Goal: Transaction & Acquisition: Obtain resource

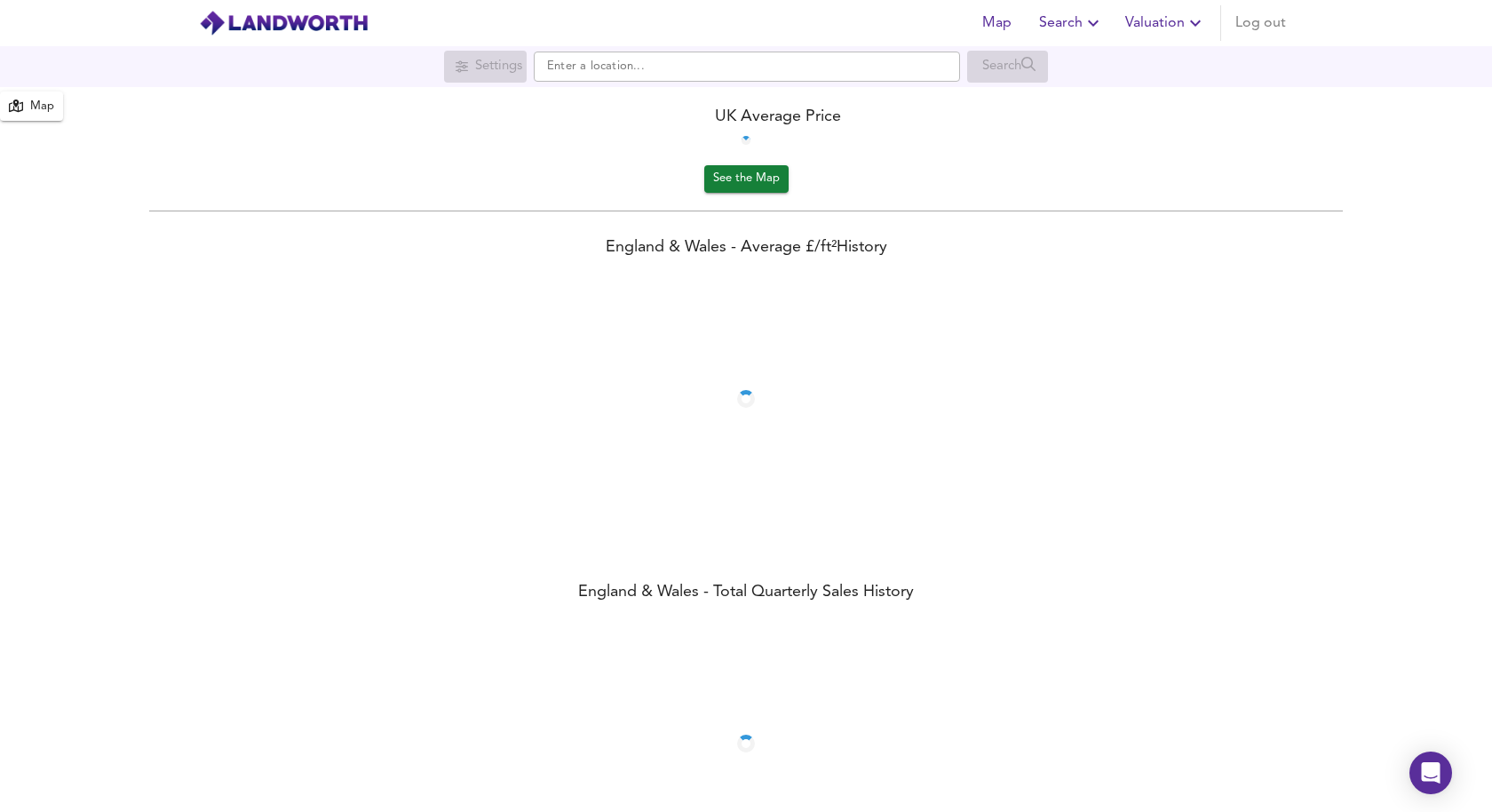
click at [1167, 25] on div "Map Search Valuation Log out" at bounding box center [1130, 24] width 325 height 36
click at [1076, 23] on span "Valuation" at bounding box center [1102, 23] width 81 height 25
click at [1085, 59] on li "New Valuation Report" at bounding box center [1101, 64] width 212 height 32
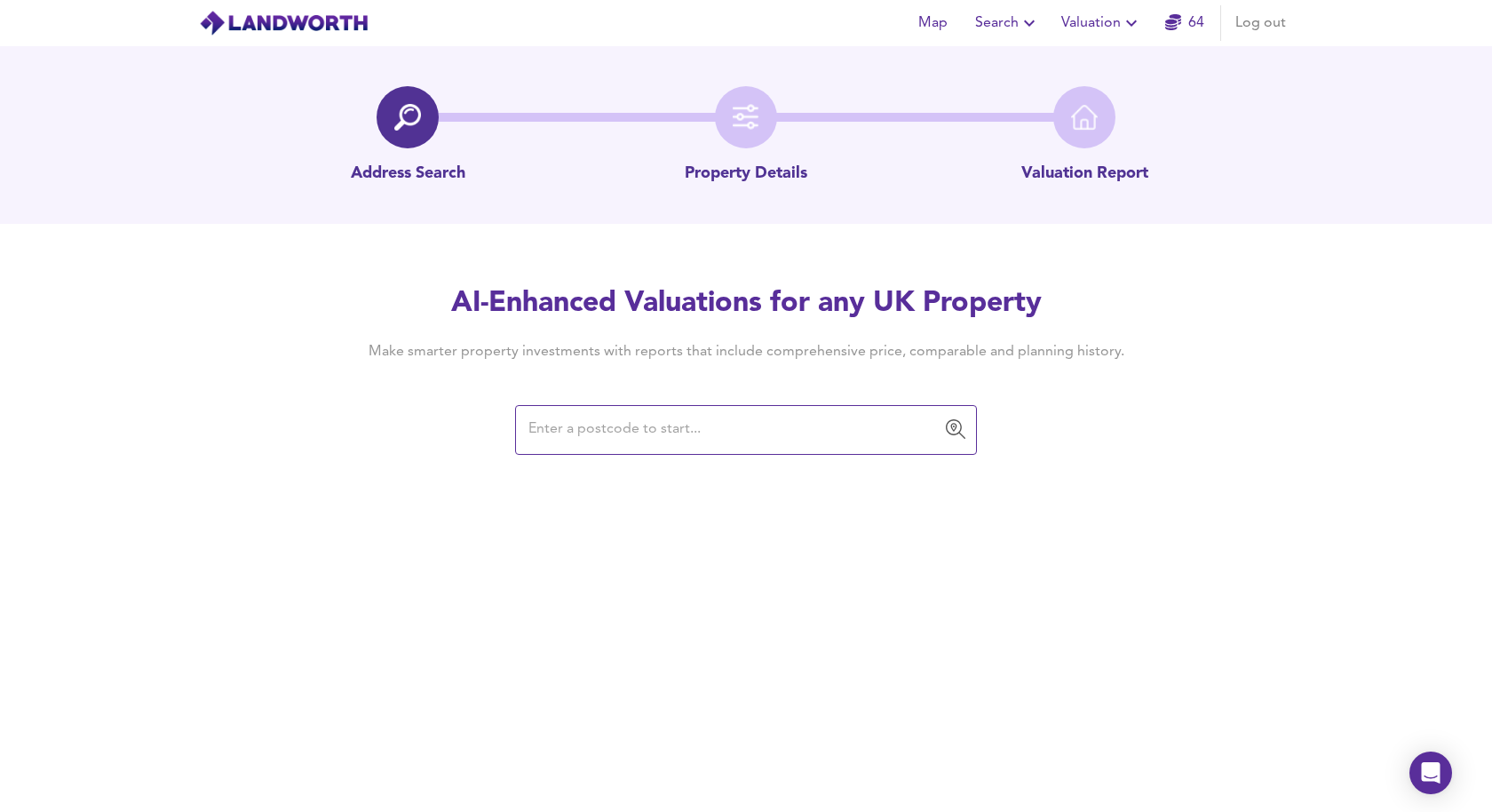
click at [619, 405] on div "​" at bounding box center [746, 429] width 462 height 50
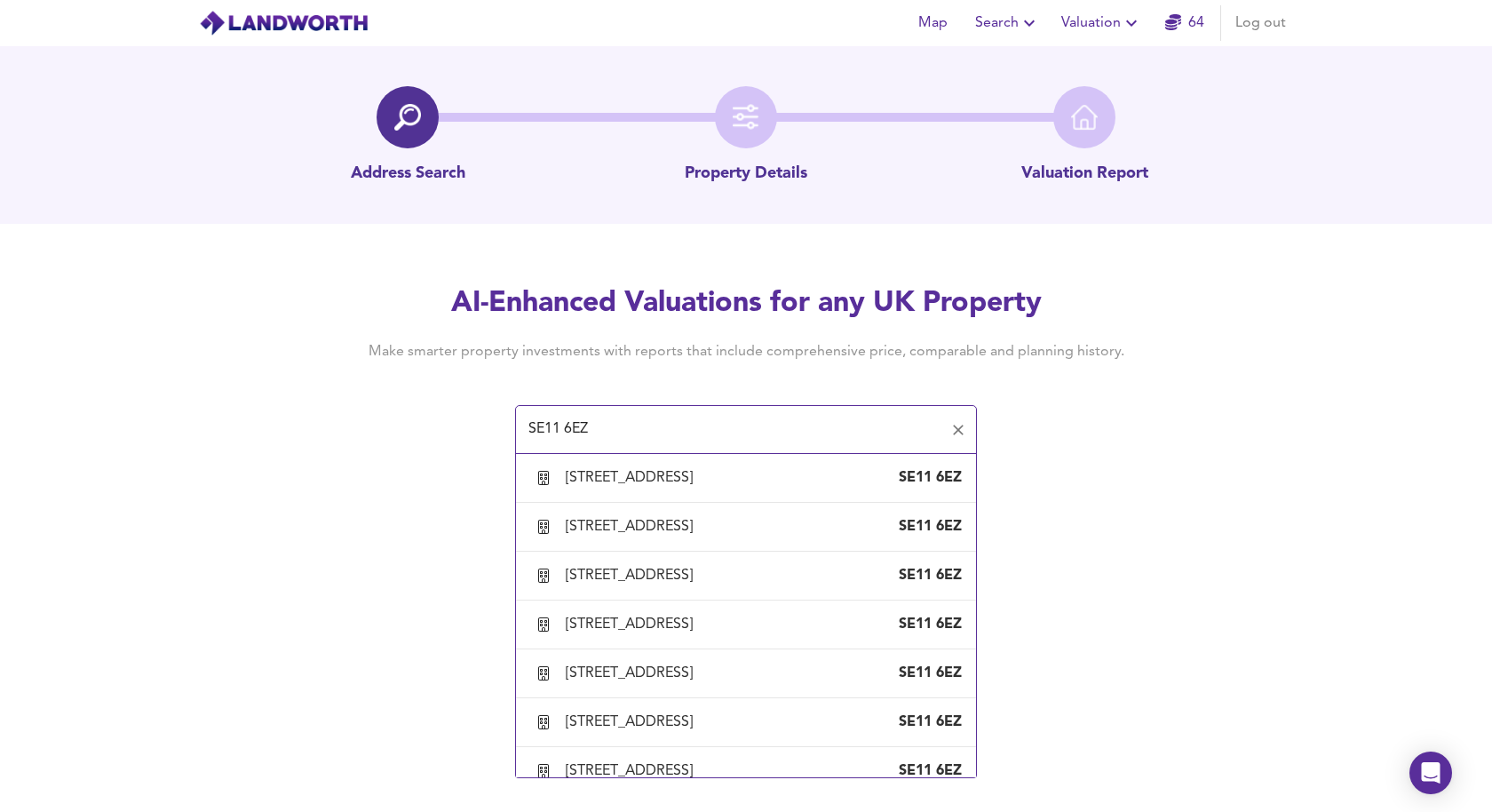
scroll to position [1964, 0]
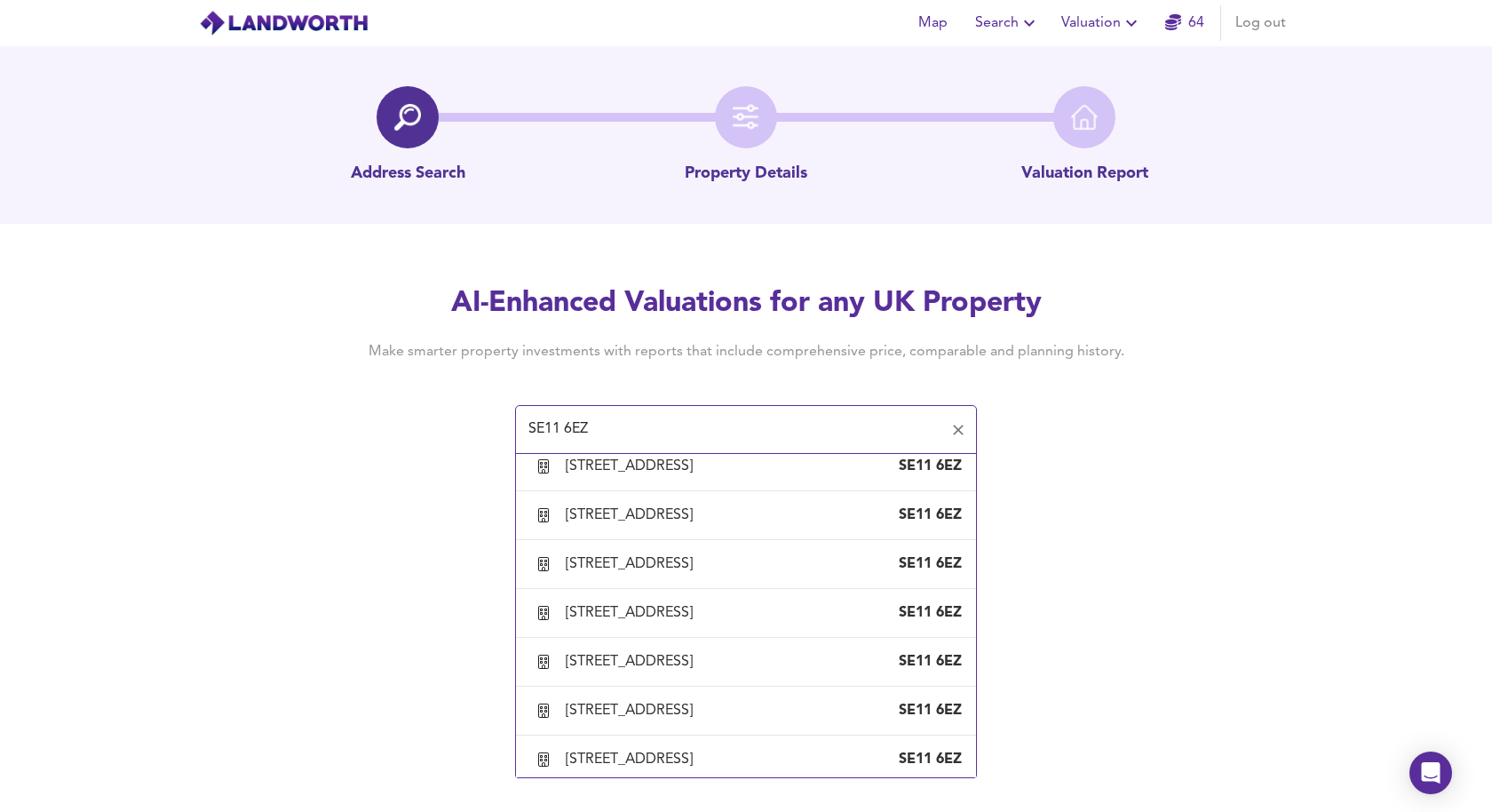
click at [620, 85] on div "[STREET_ADDRESS]" at bounding box center [633, 75] width 134 height 20
type input "[STREET_ADDRESS]"
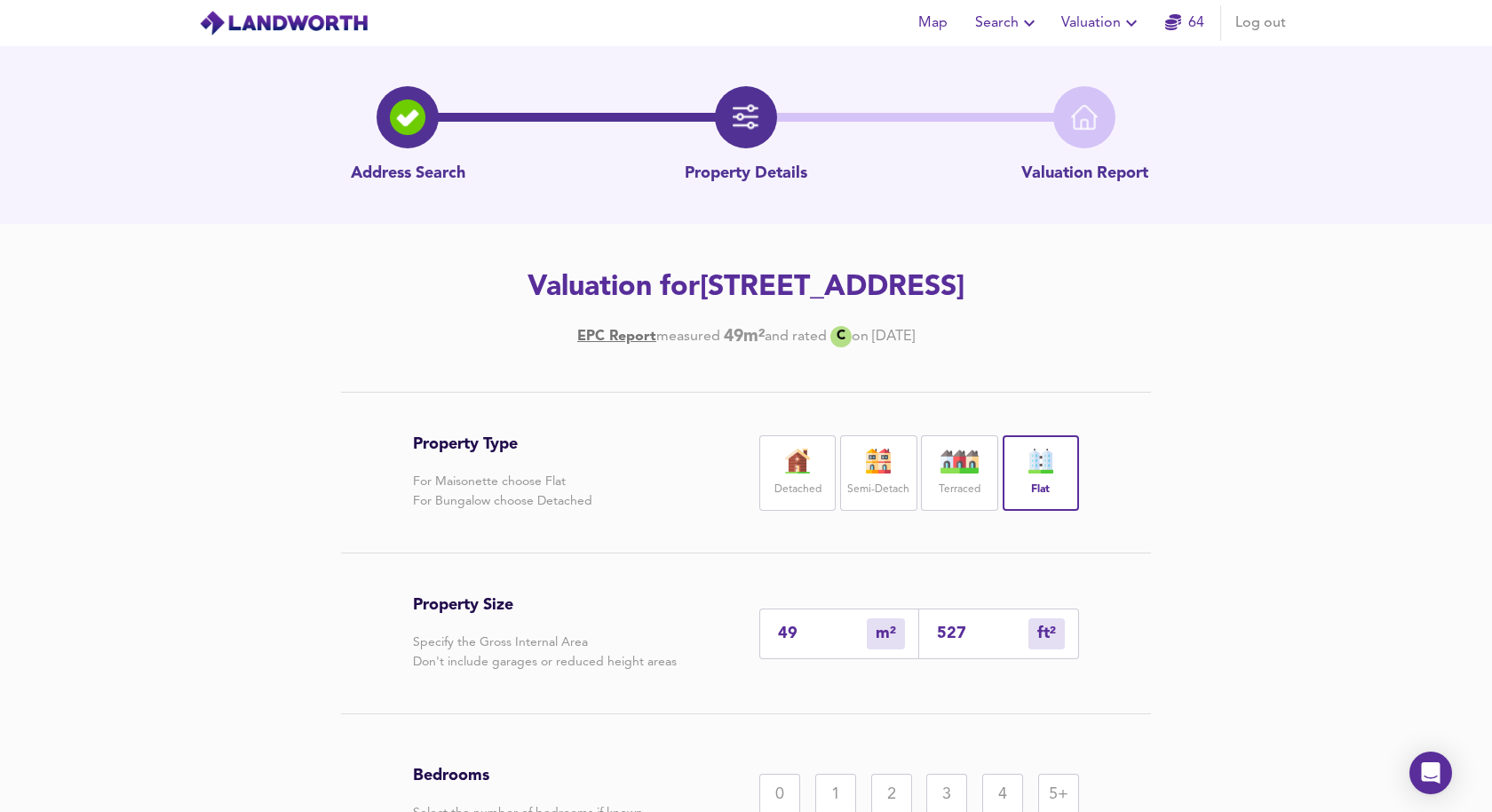
click at [821, 643] on input "49" at bounding box center [822, 634] width 89 height 19
type input "5"
type input "54"
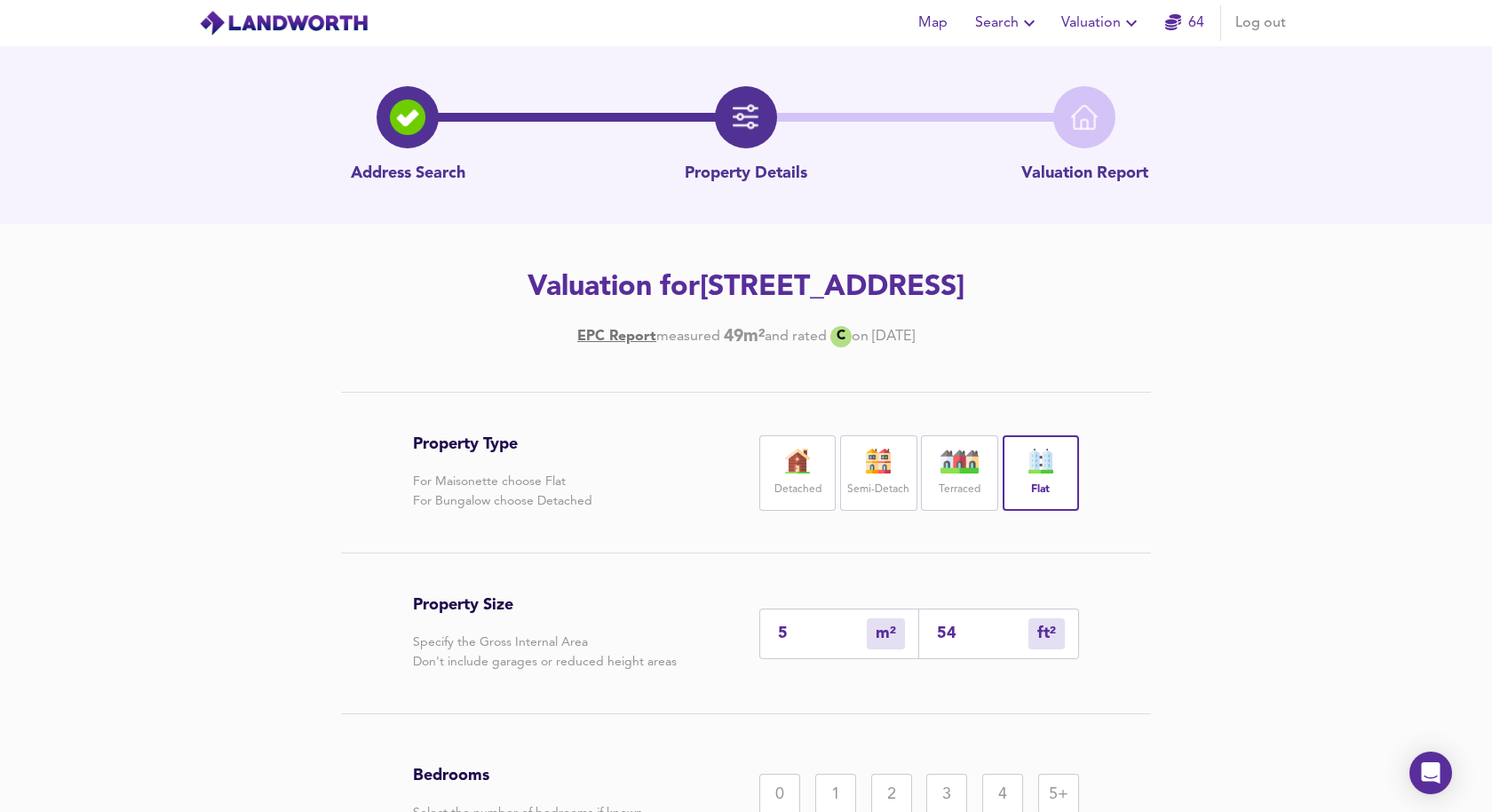
type input "50"
type input "538"
type input "50"
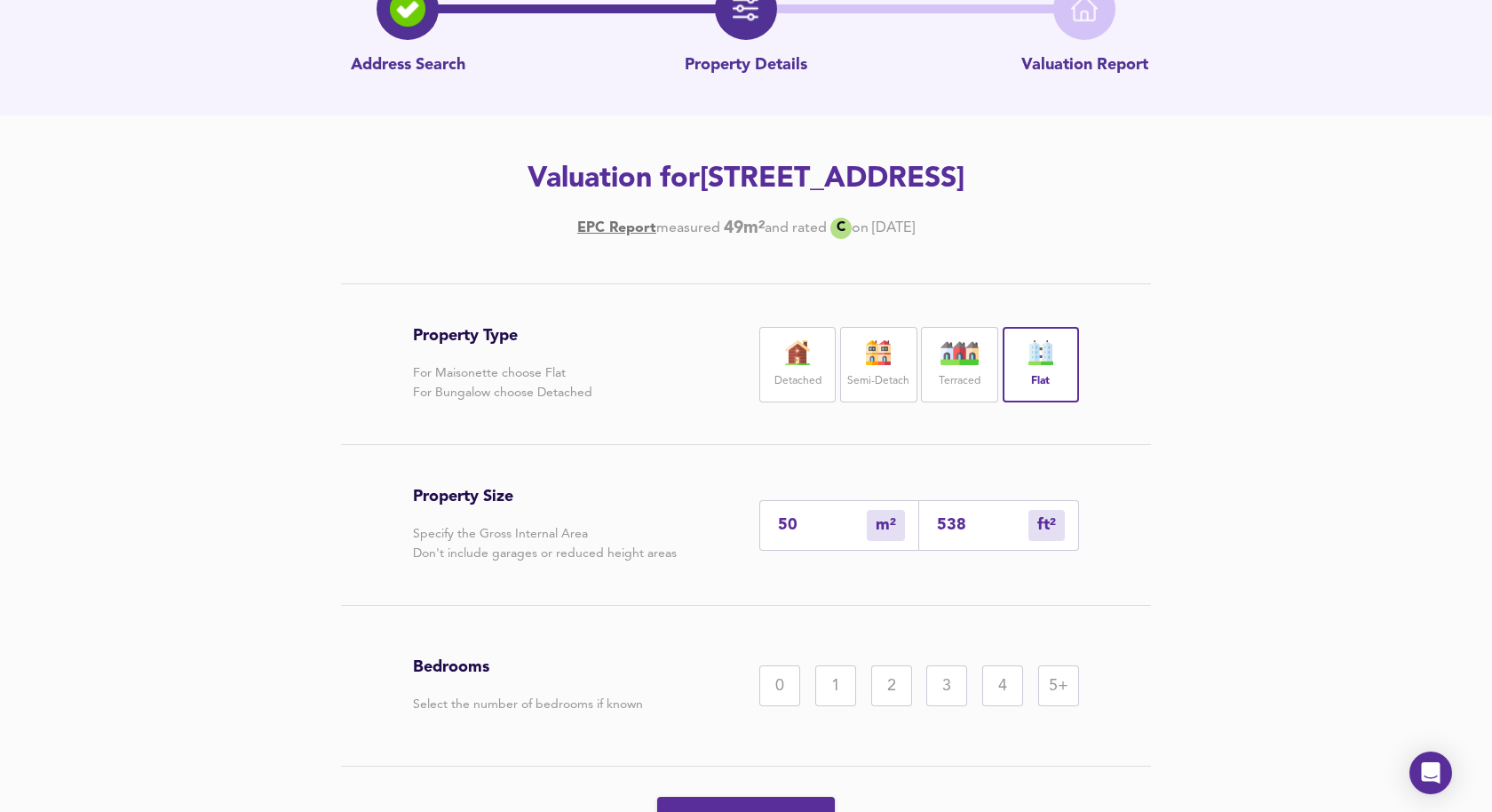
scroll to position [147, 0]
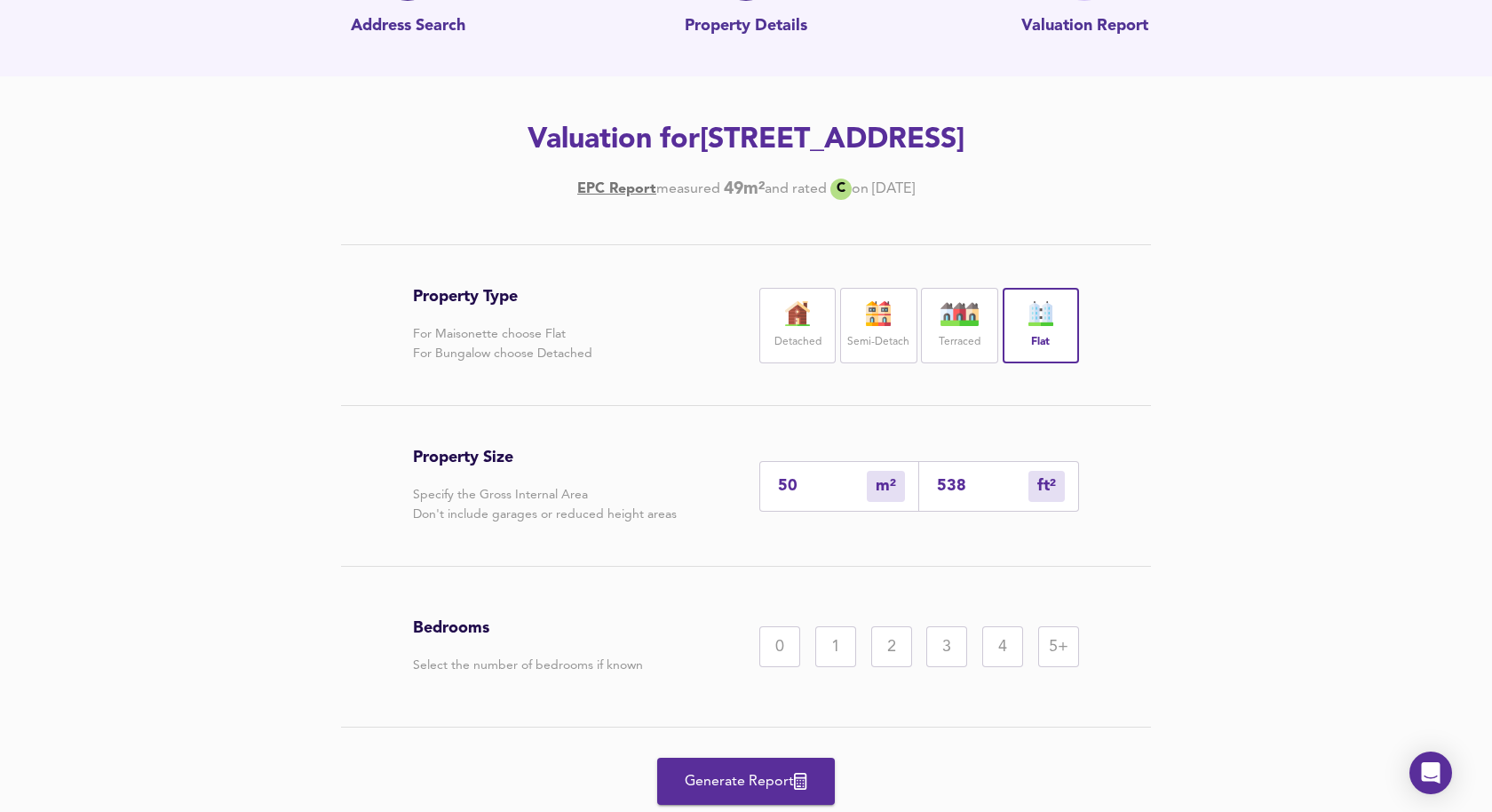
click at [819, 667] on div "1" at bounding box center [835, 646] width 41 height 41
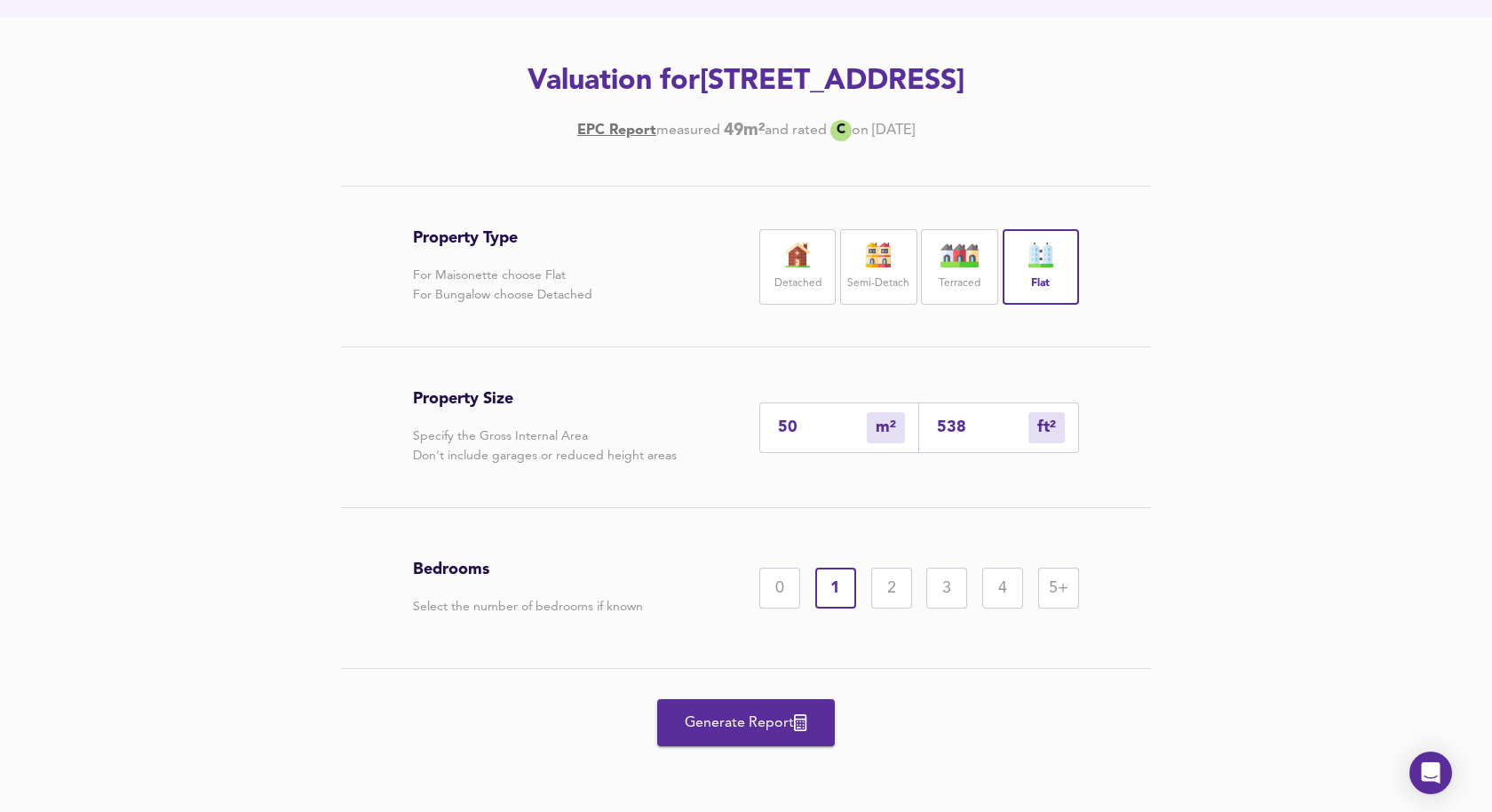
scroll to position [244, 0]
click at [766, 727] on span "Generate Report" at bounding box center [746, 722] width 142 height 25
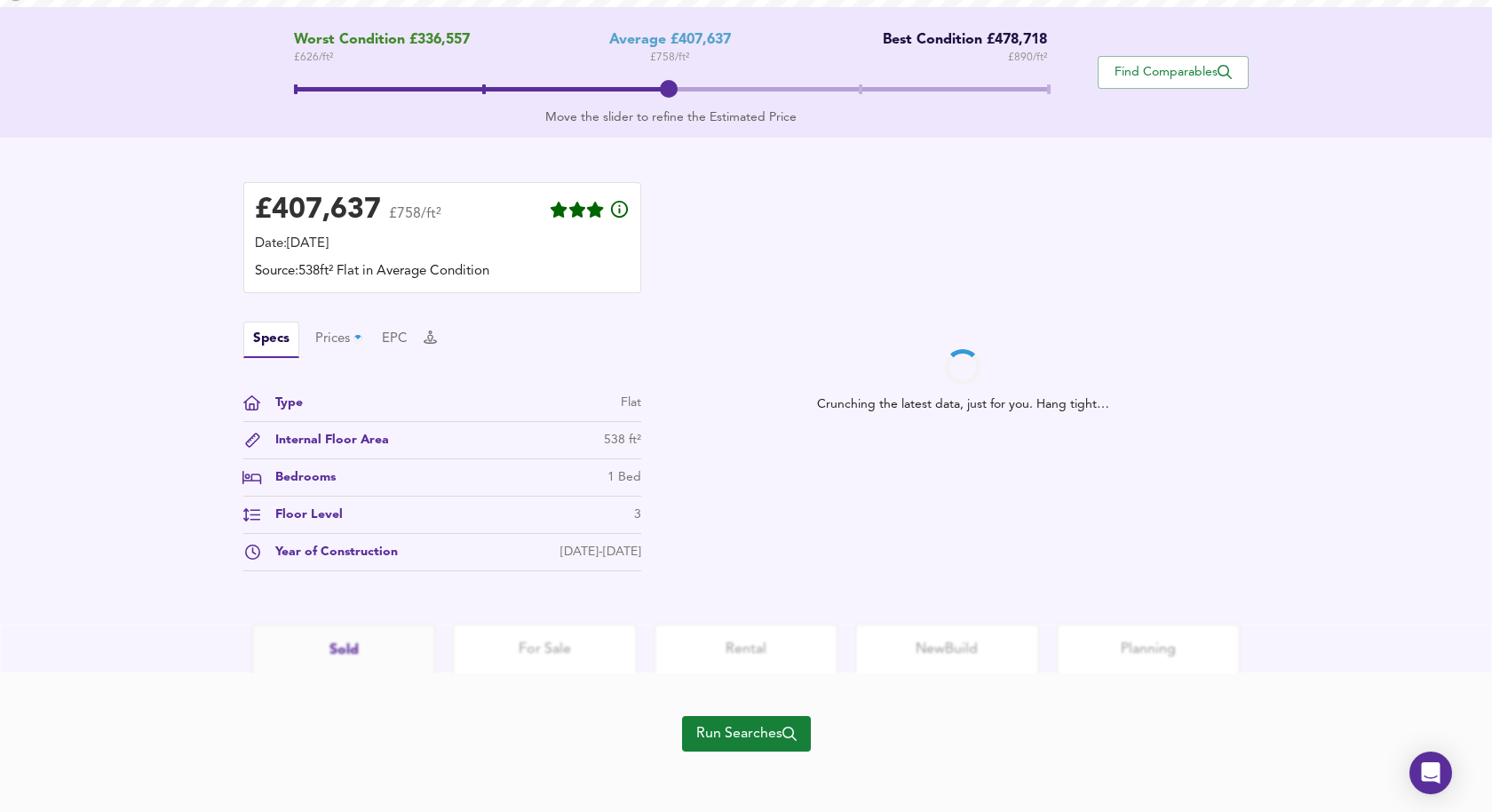
click at [723, 729] on span "Run Searches" at bounding box center [746, 733] width 100 height 25
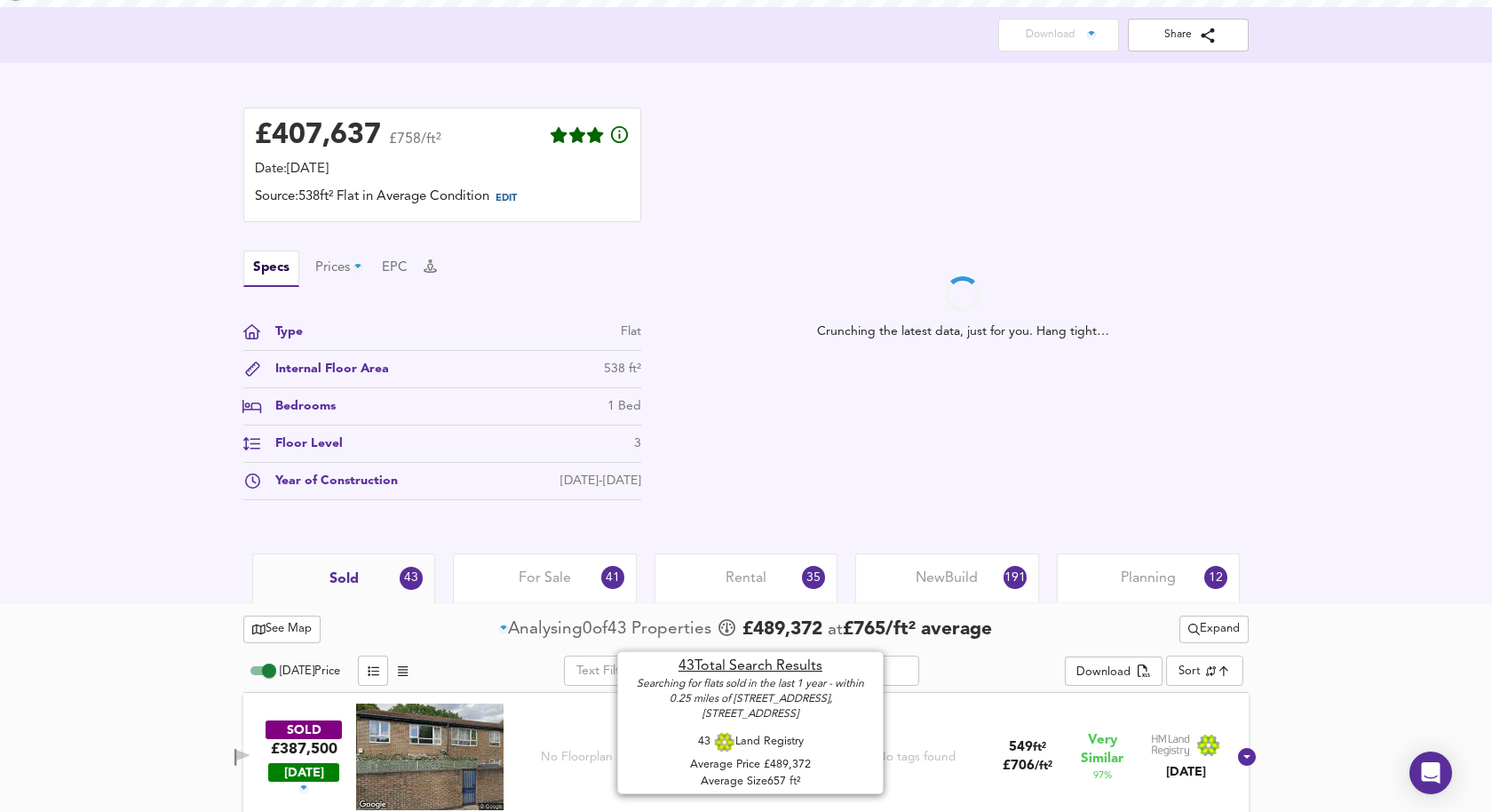
scroll to position [720, 0]
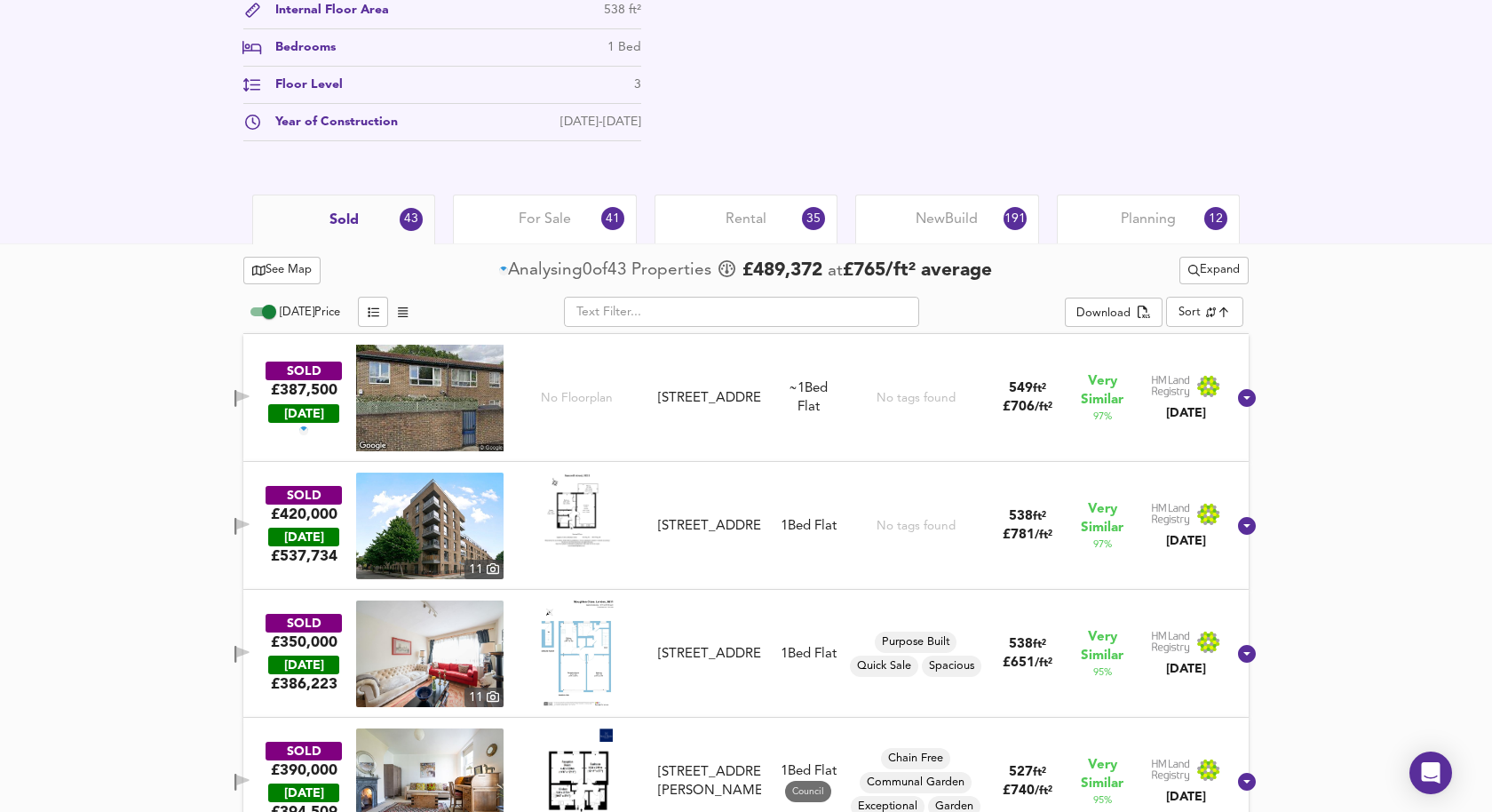
click at [423, 633] on img at bounding box center [430, 653] width 147 height 107
click at [250, 652] on icon "button" at bounding box center [242, 651] width 12 height 10
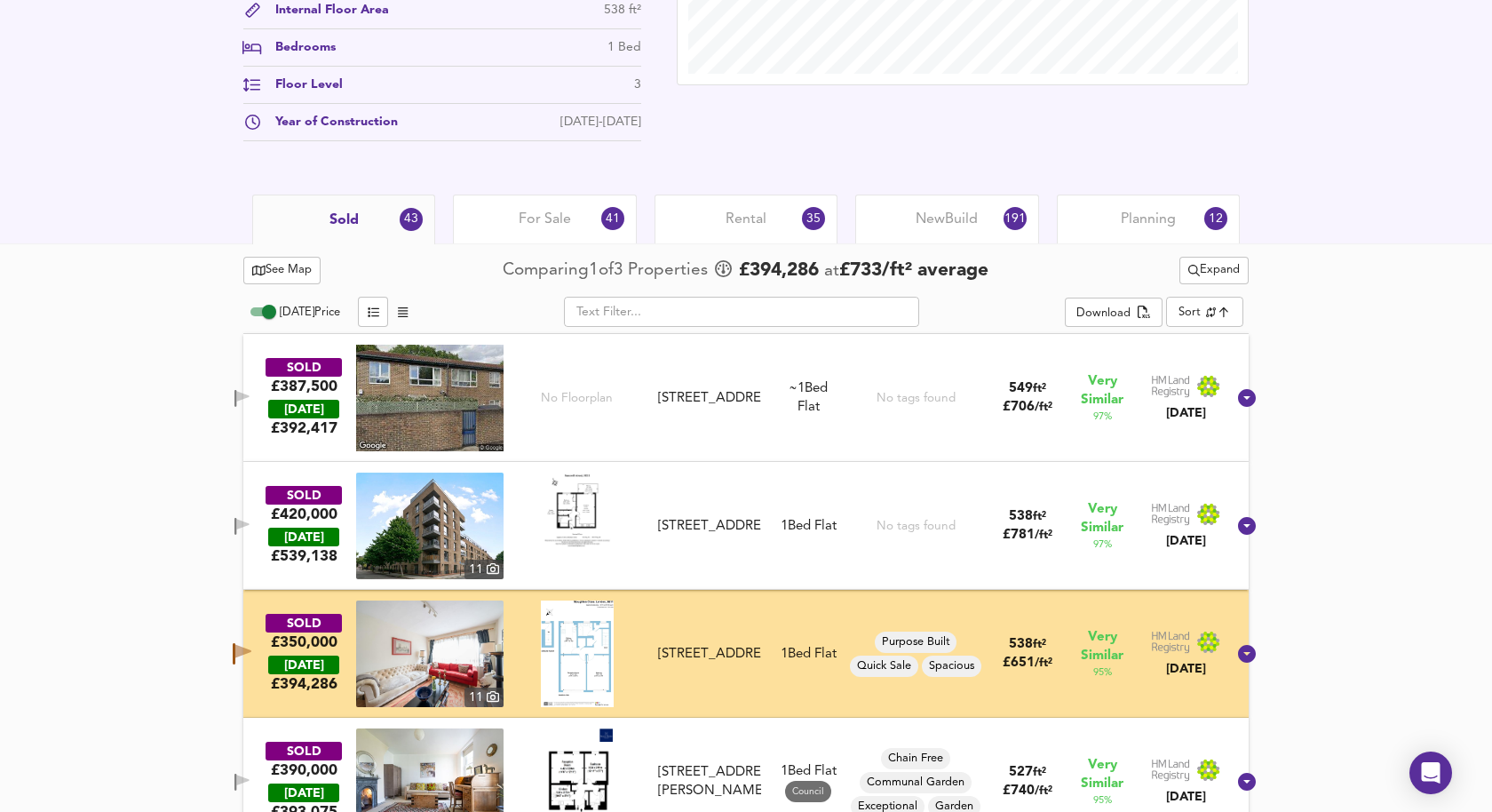
scroll to position [894, 0]
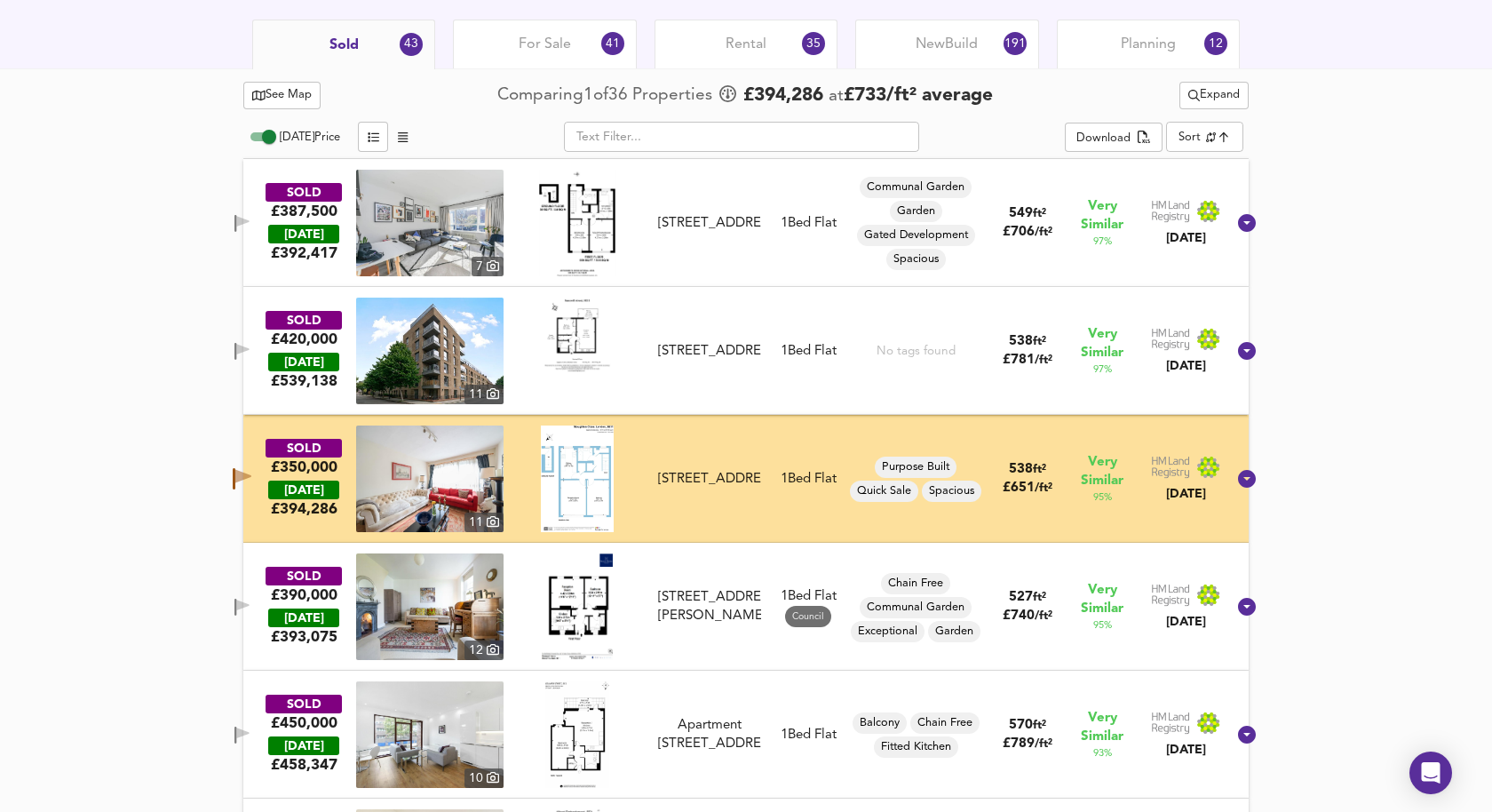
click at [446, 594] on img at bounding box center [430, 606] width 147 height 107
click at [250, 608] on icon "button" at bounding box center [242, 607] width 15 height 17
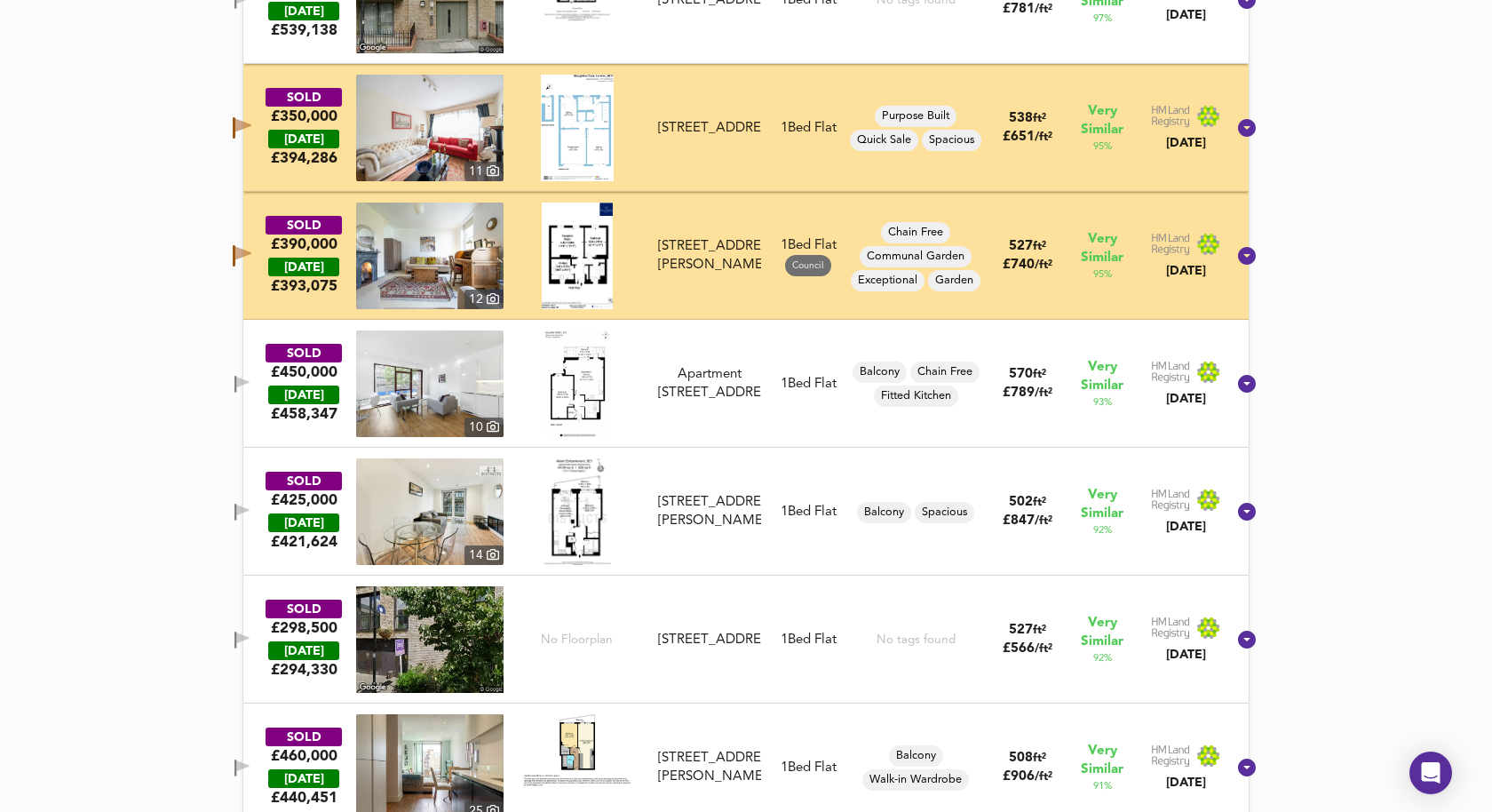
scroll to position [1505, 0]
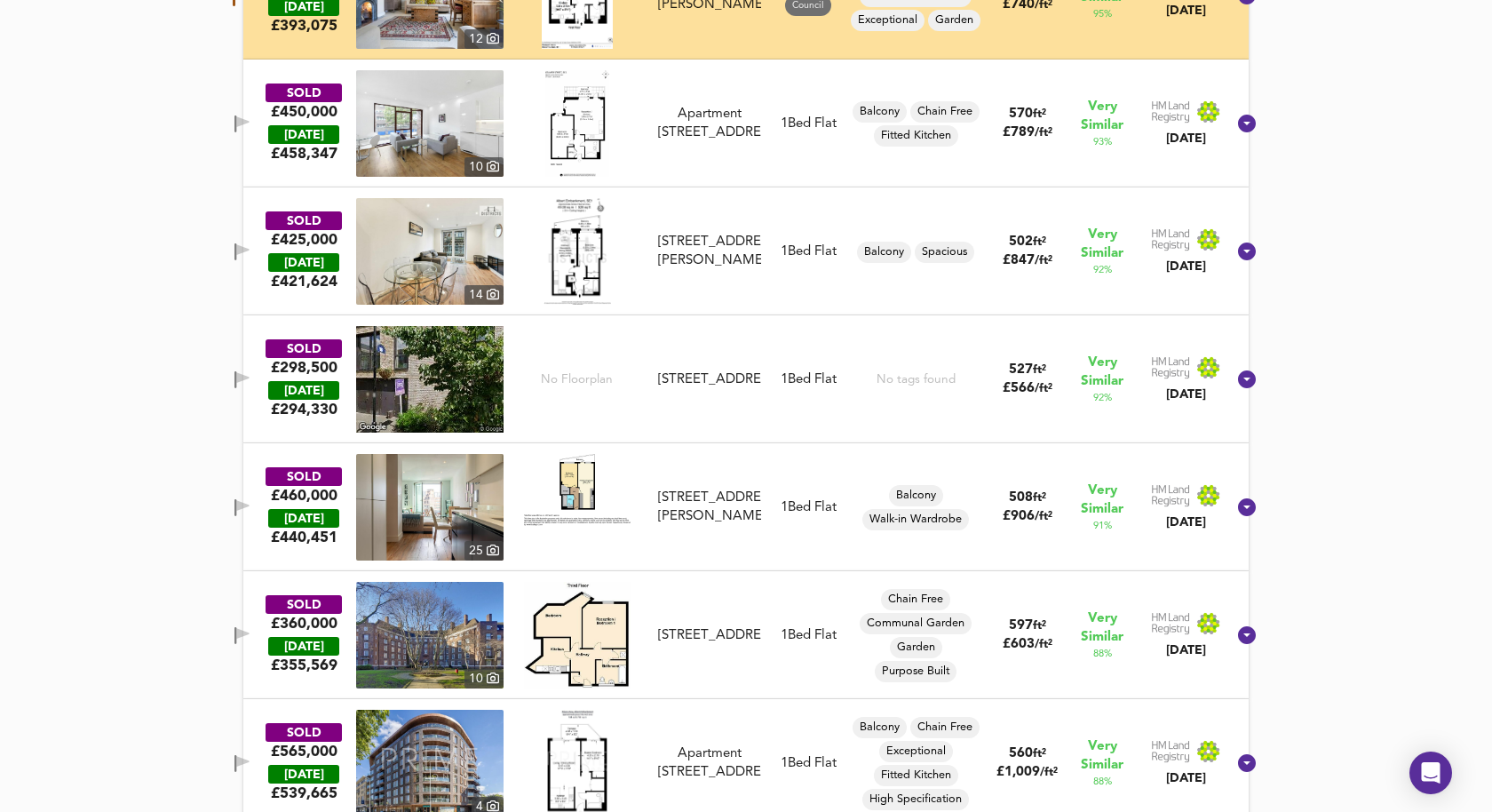
click at [250, 632] on icon "button" at bounding box center [242, 636] width 15 height 17
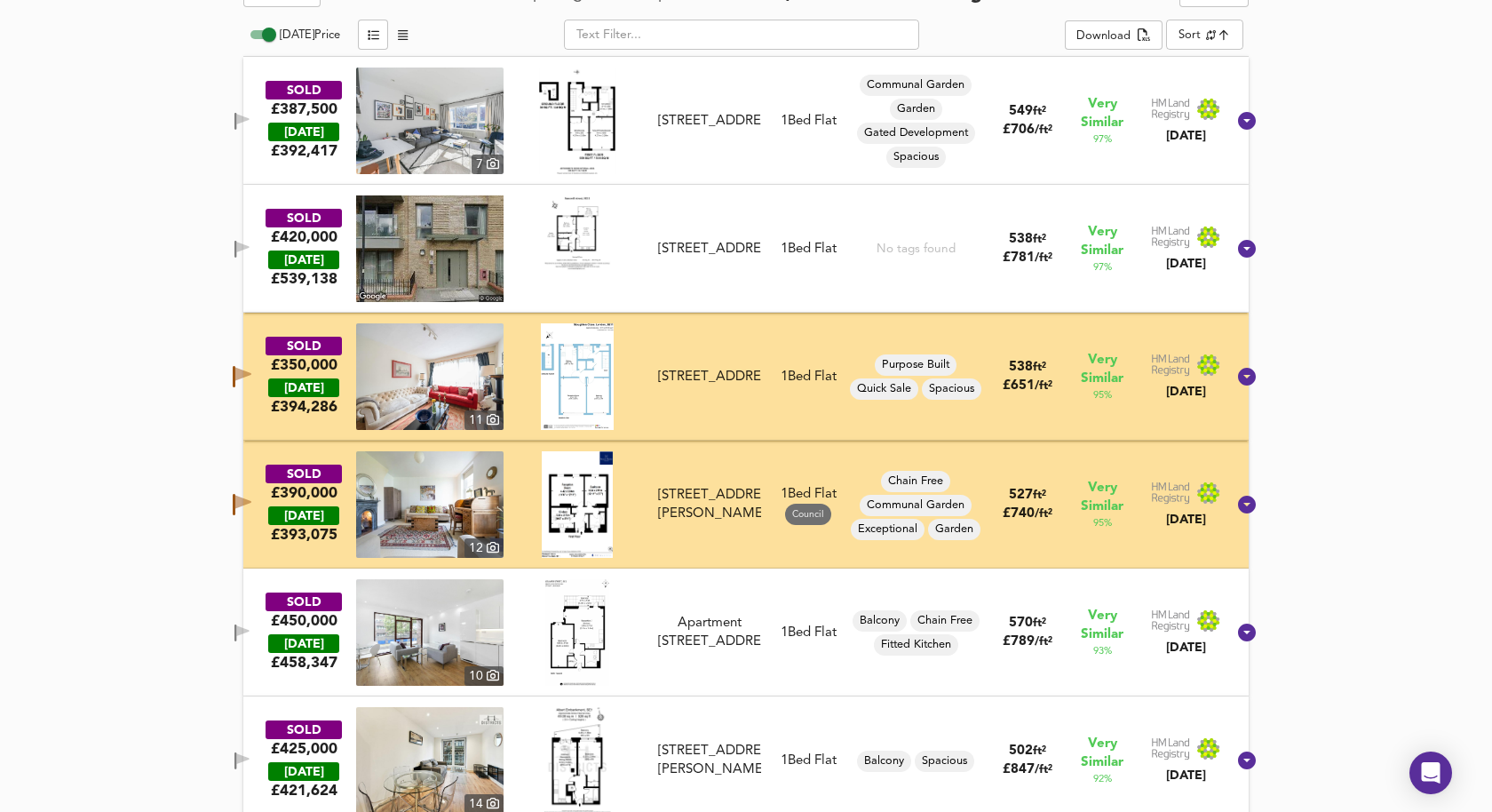
scroll to position [820, 0]
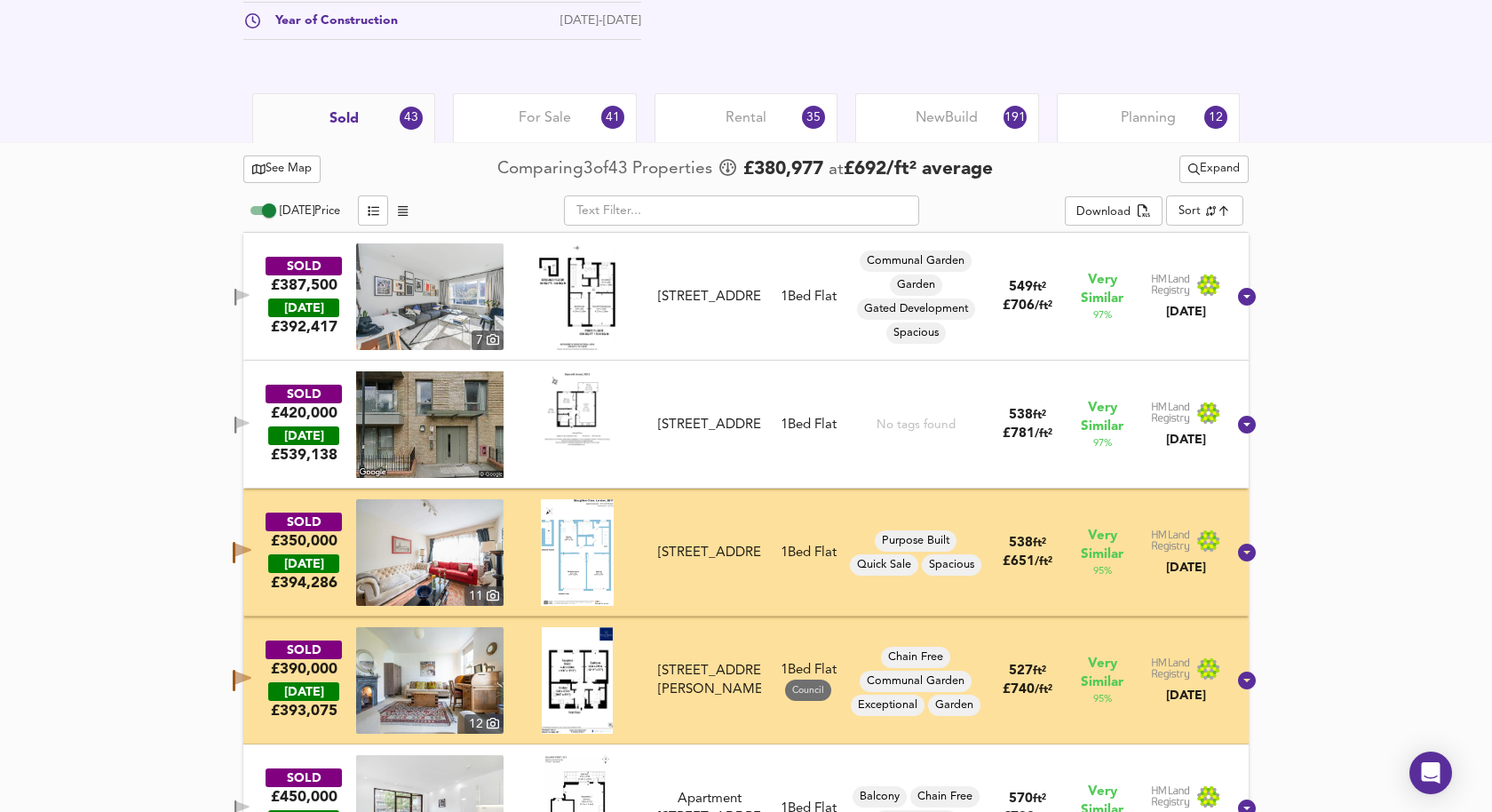
click at [288, 156] on button "See Map" at bounding box center [282, 169] width 77 height 27
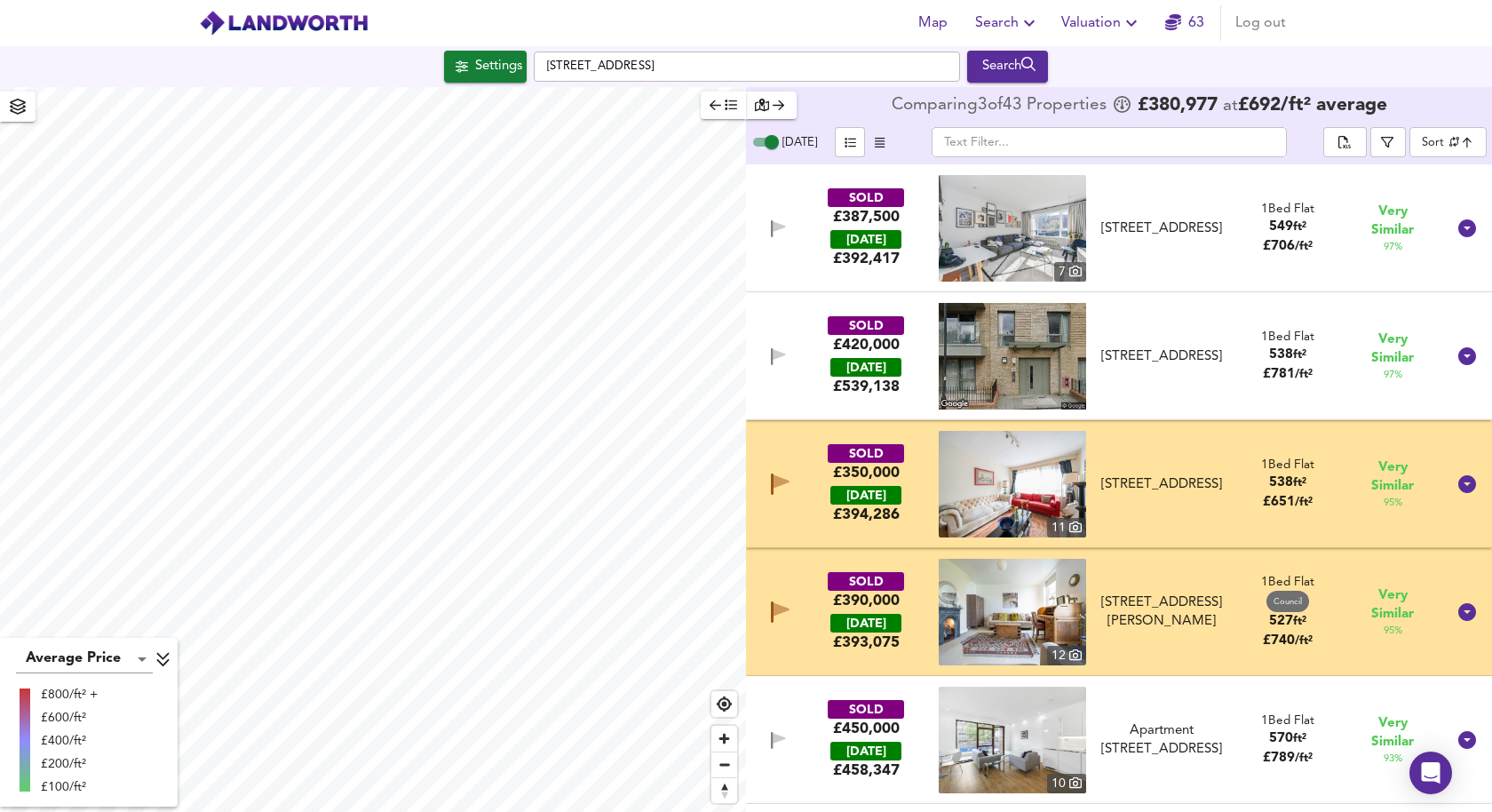
checkbox input "false"
checkbox input "true"
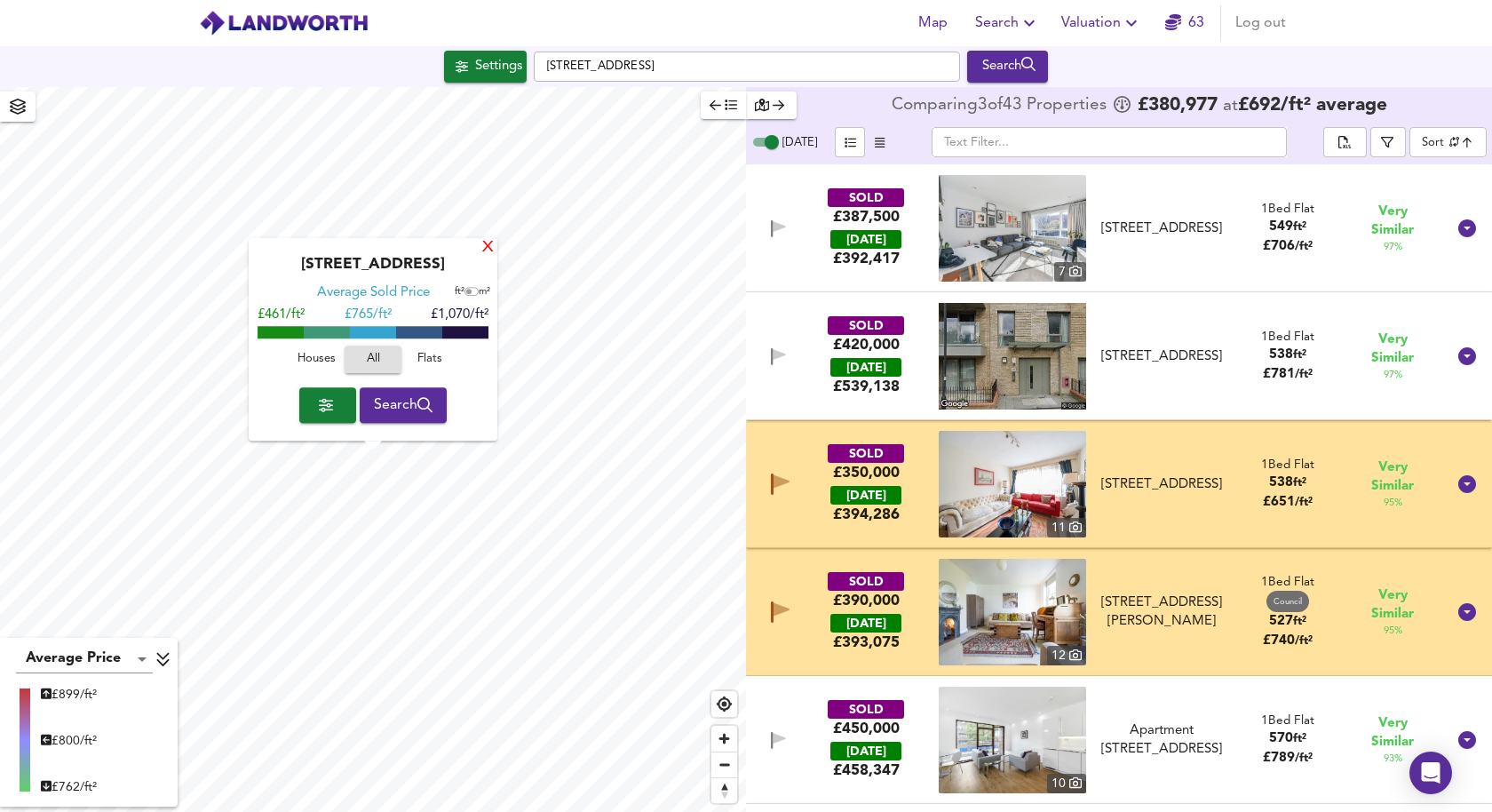
click at [488, 247] on div "X" at bounding box center [488, 248] width 15 height 17
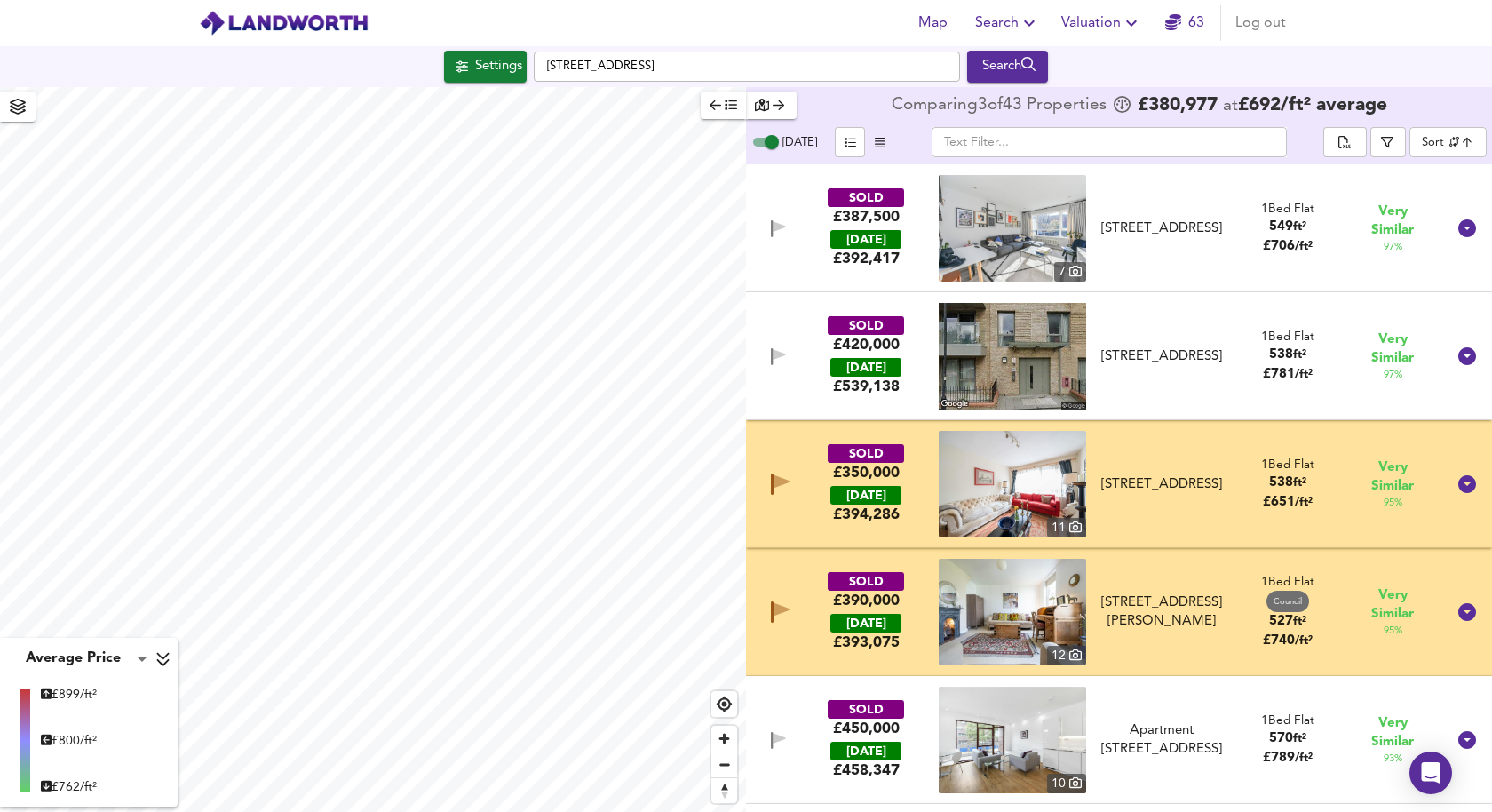
click at [785, 638] on div "SOLD £390,000 [DATE] £ 393,075 12 [STREET_ADDRESS][PERSON_NAME][PERSON_NAME] 1 …" at bounding box center [1098, 611] width 696 height 107
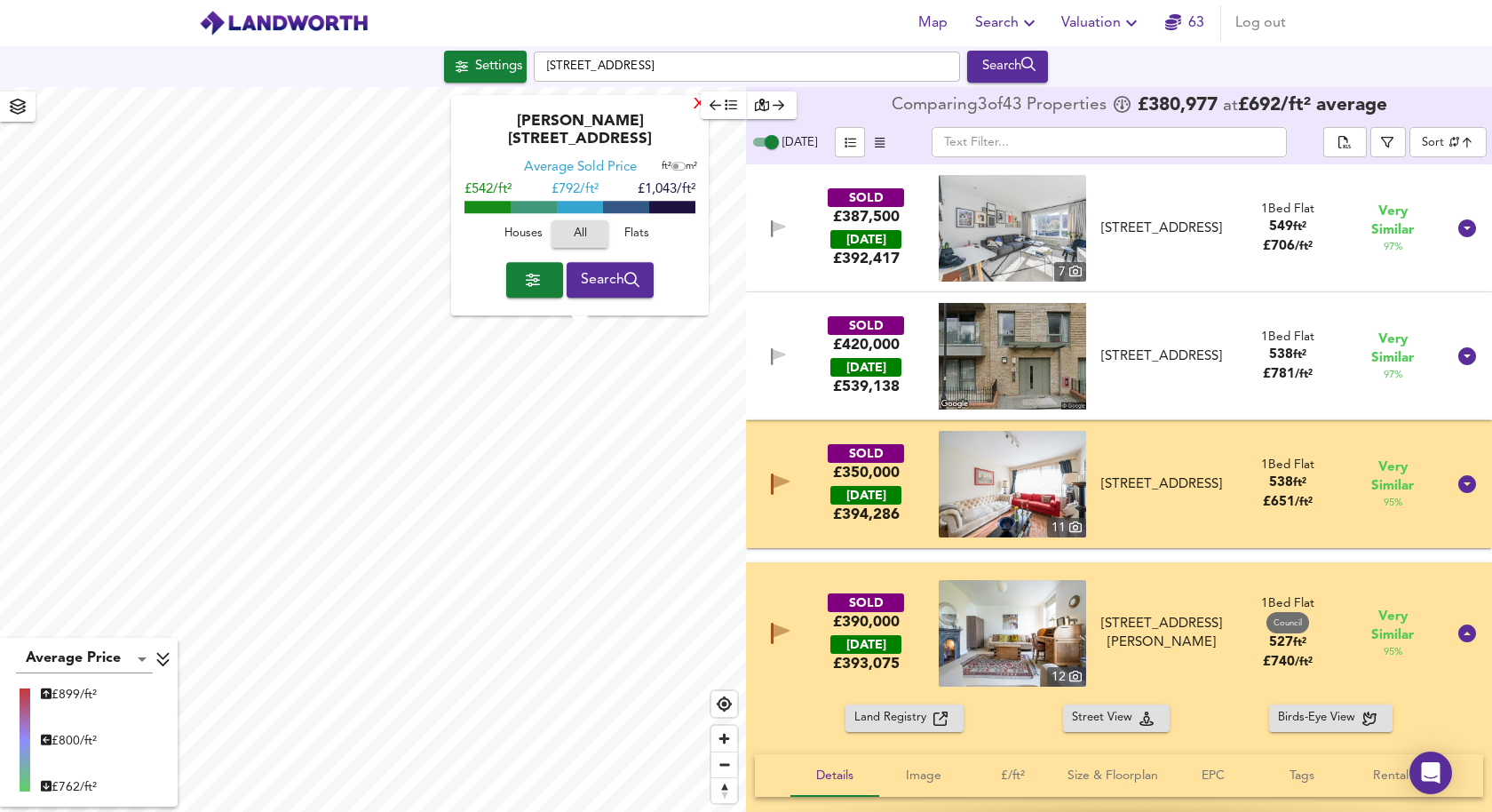
click at [693, 114] on div "X" at bounding box center [699, 106] width 15 height 17
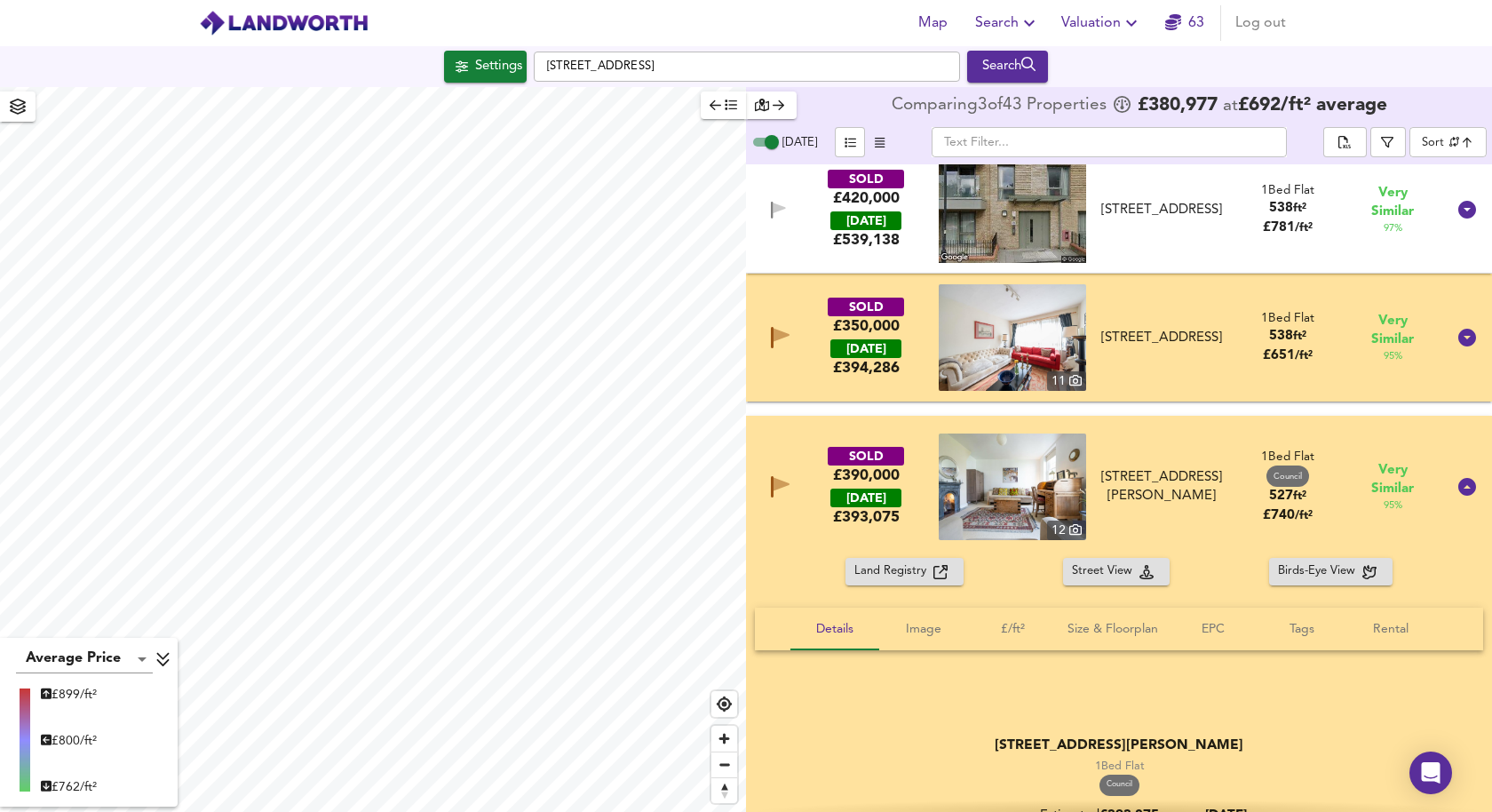
scroll to position [255, 0]
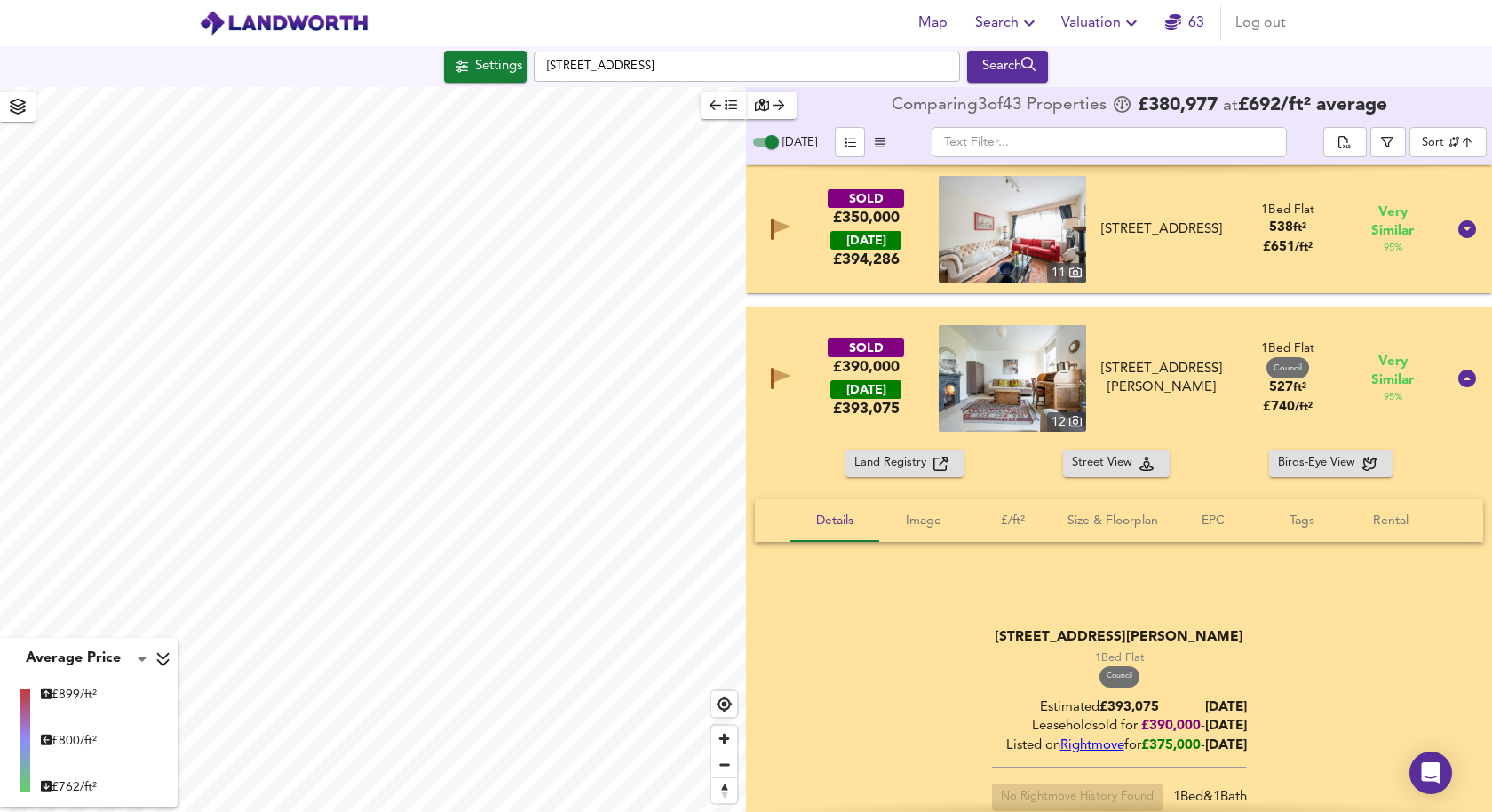
click at [803, 436] on div "SOLD £390,000 [DATE] £ 393,075 12 [STREET_ADDRESS][PERSON_NAME][PERSON_NAME] 1 …" at bounding box center [1119, 378] width 746 height 142
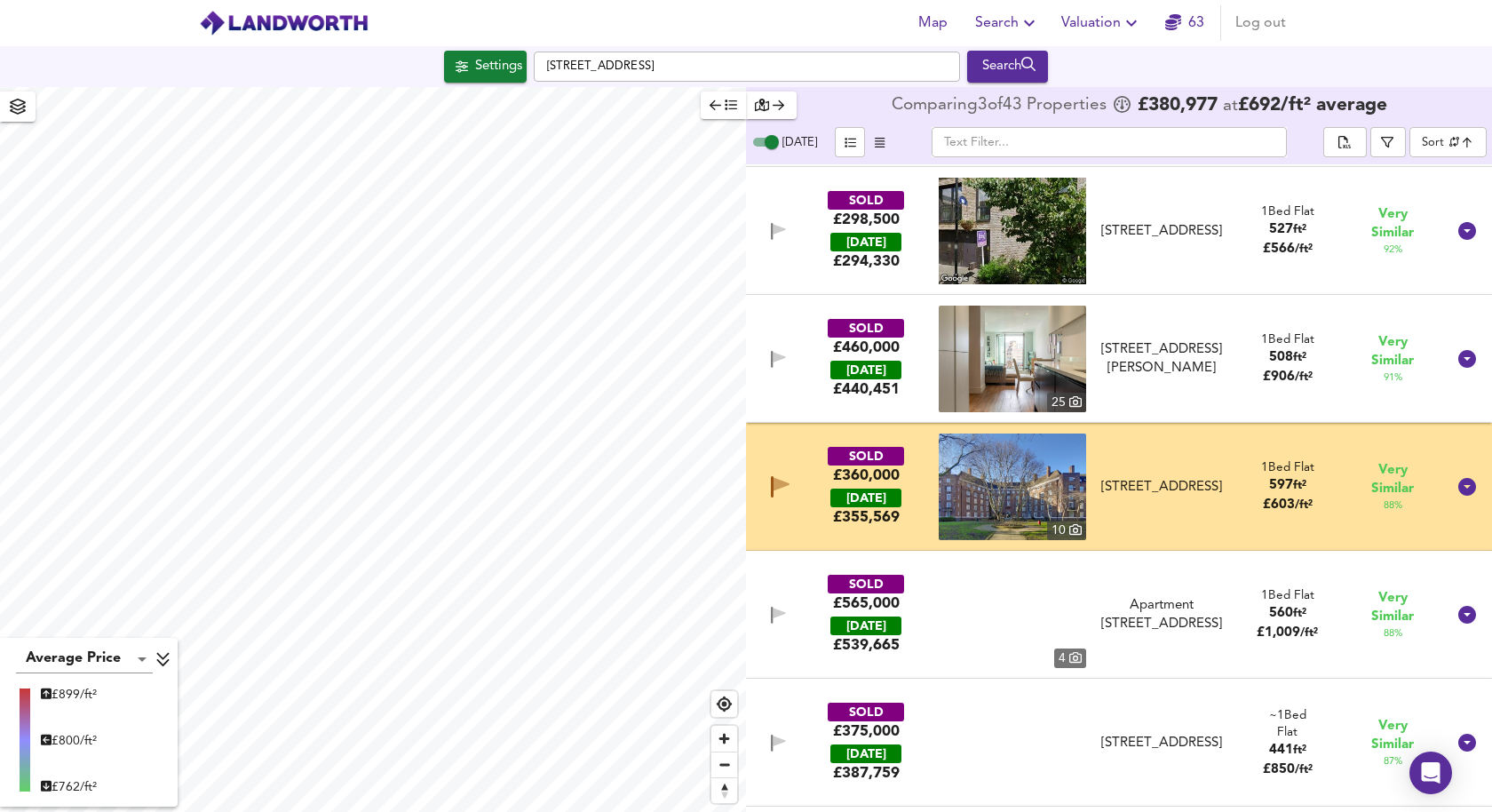
scroll to position [815, 0]
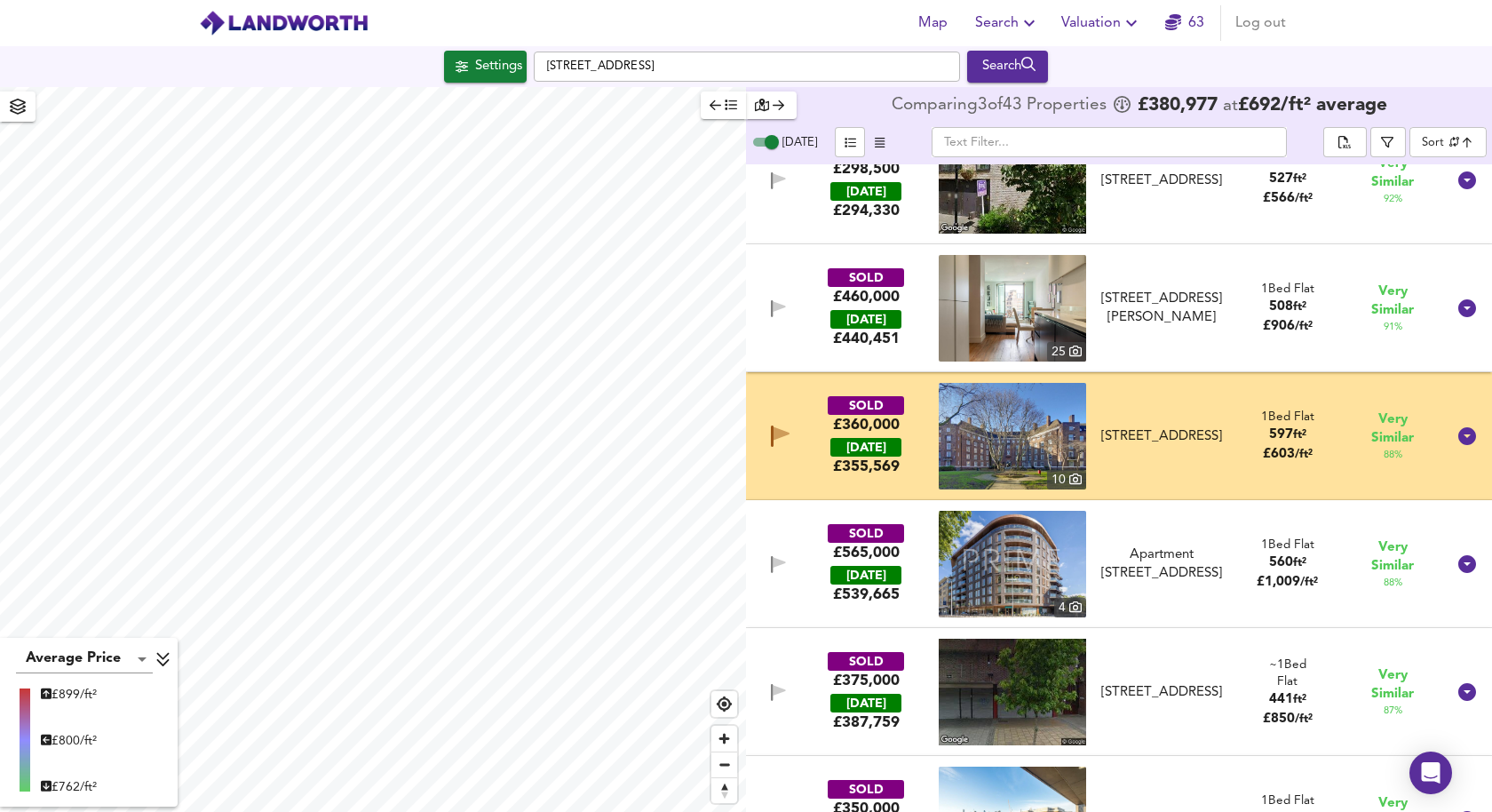
click at [790, 457] on div "SOLD £360,000 [DATE] £ 355,569 10 [STREET_ADDRESS] 1 Bed Flat 597 ft² £ 603 / f…" at bounding box center [1098, 436] width 696 height 107
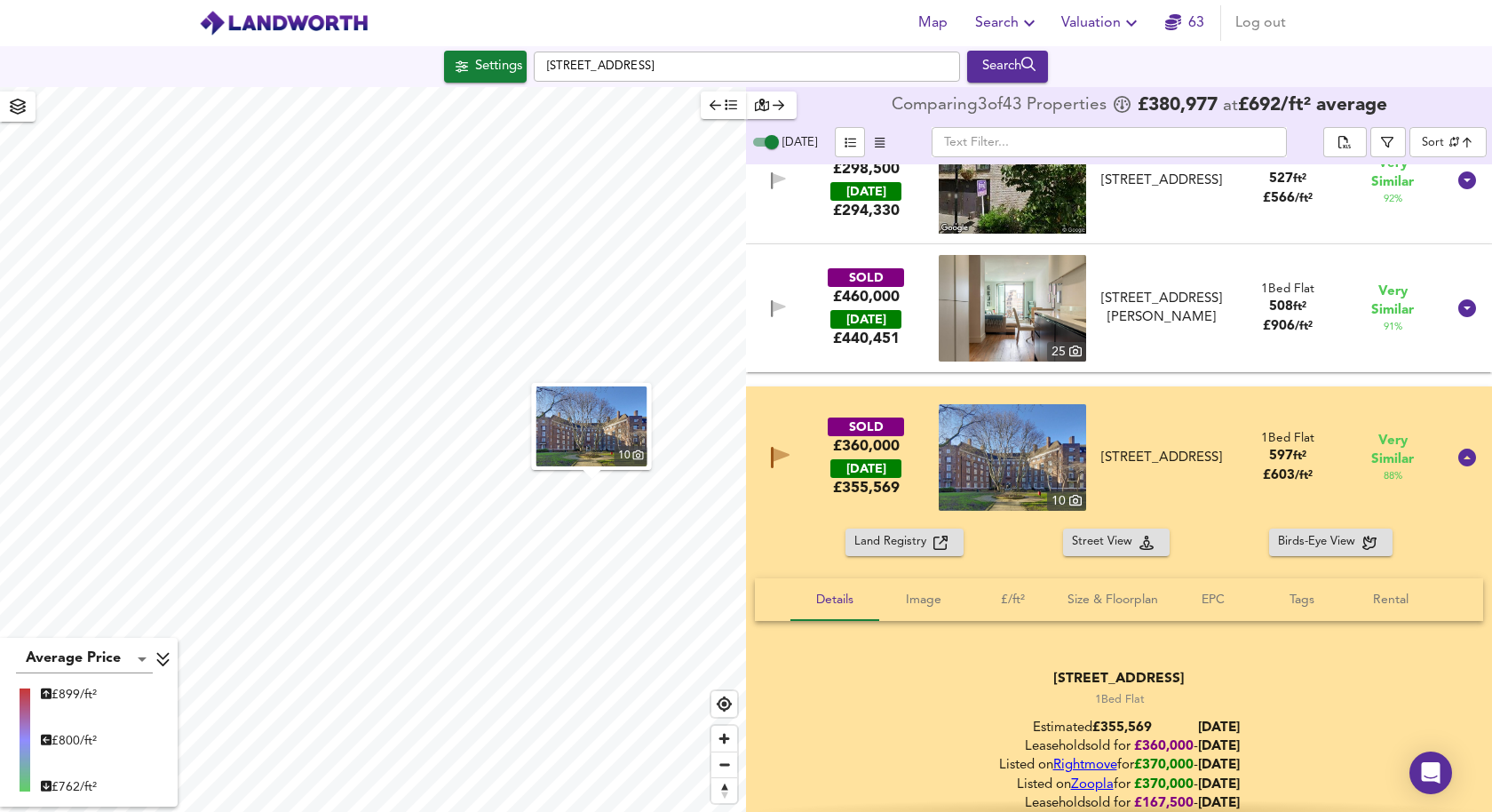
click at [797, 494] on div "SOLD £360,000 [DATE] £ 355,569" at bounding box center [867, 457] width 140 height 81
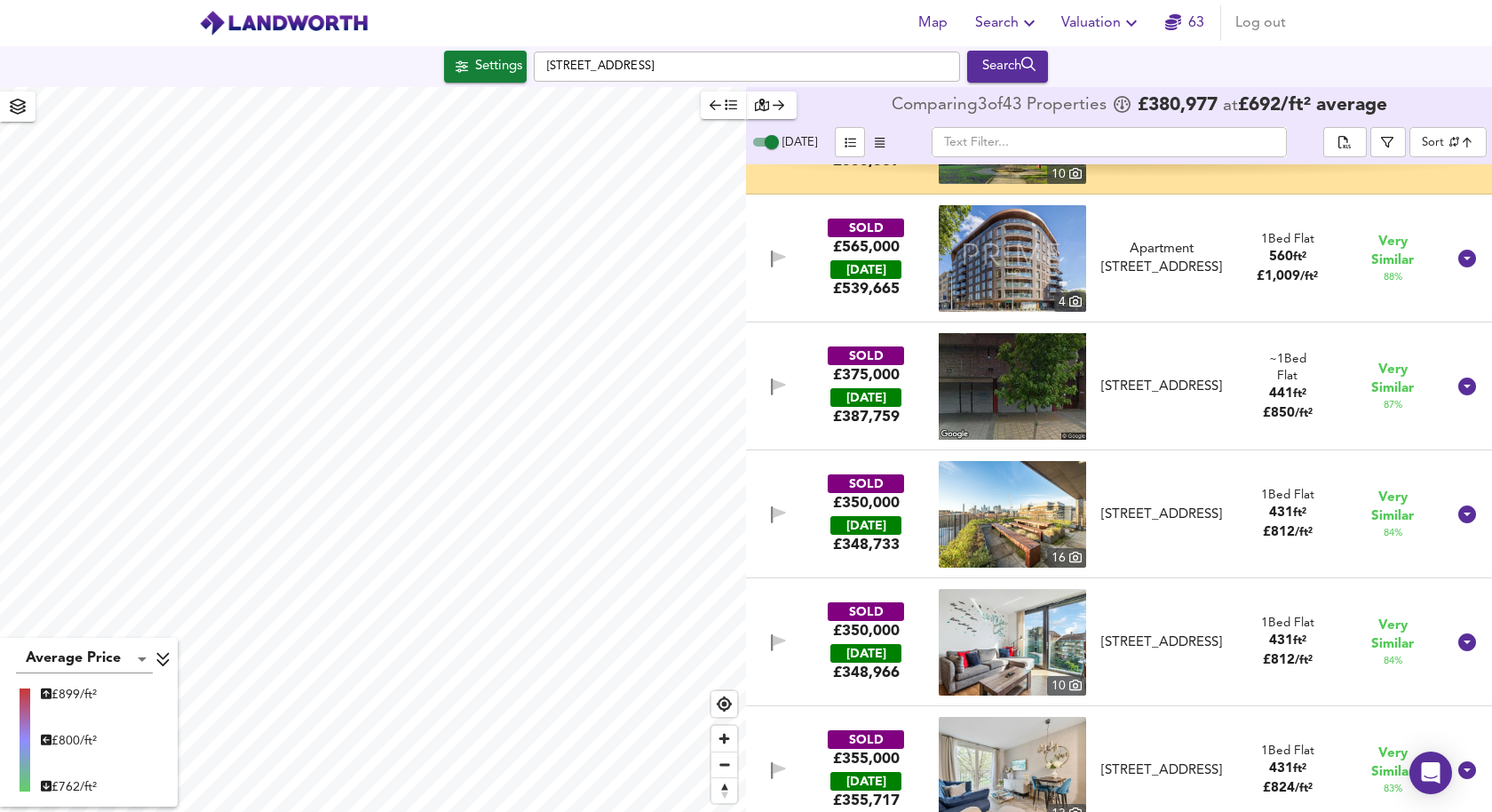
scroll to position [1116, 0]
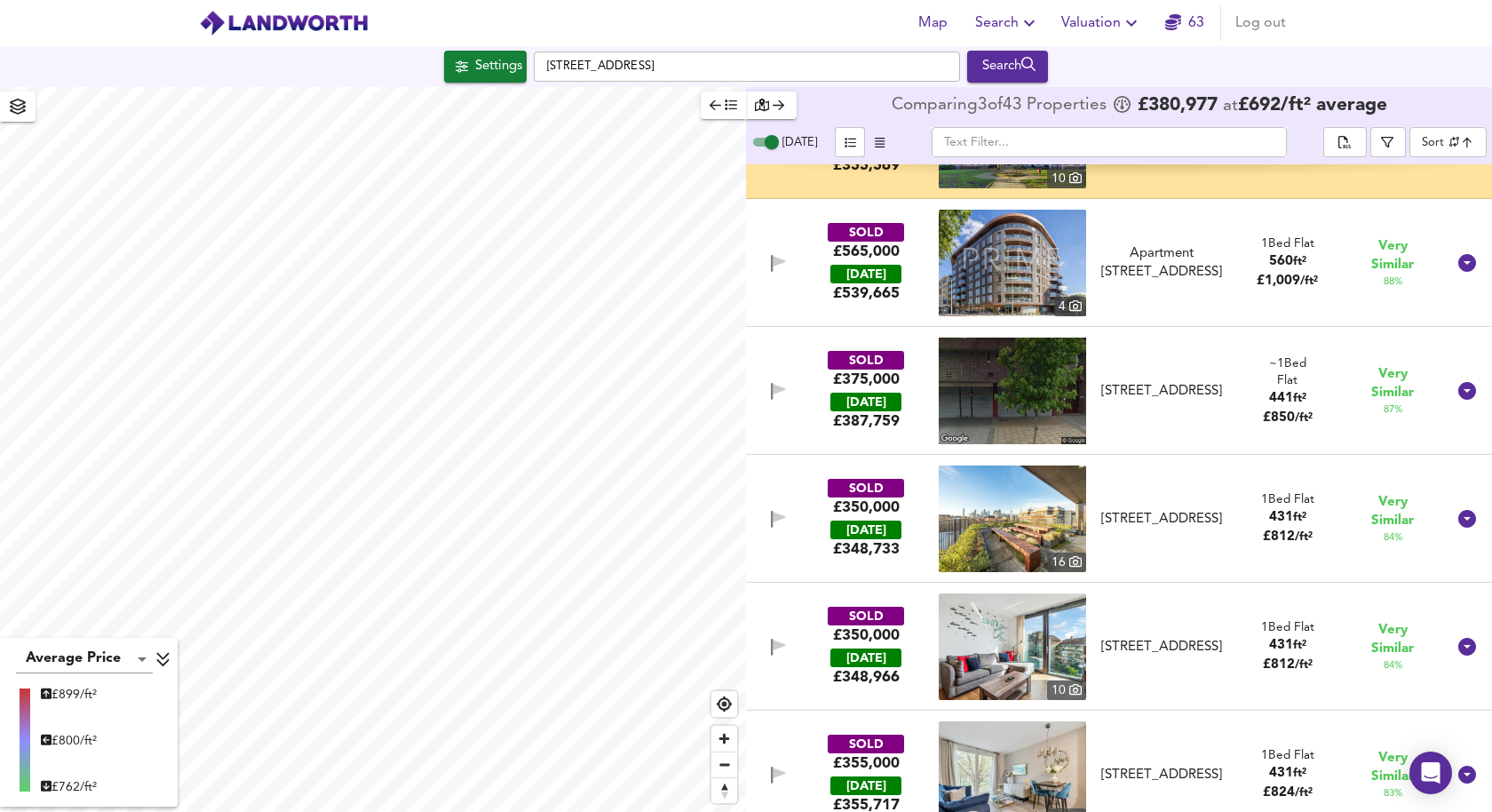
click at [1026, 528] on img at bounding box center [1012, 518] width 147 height 107
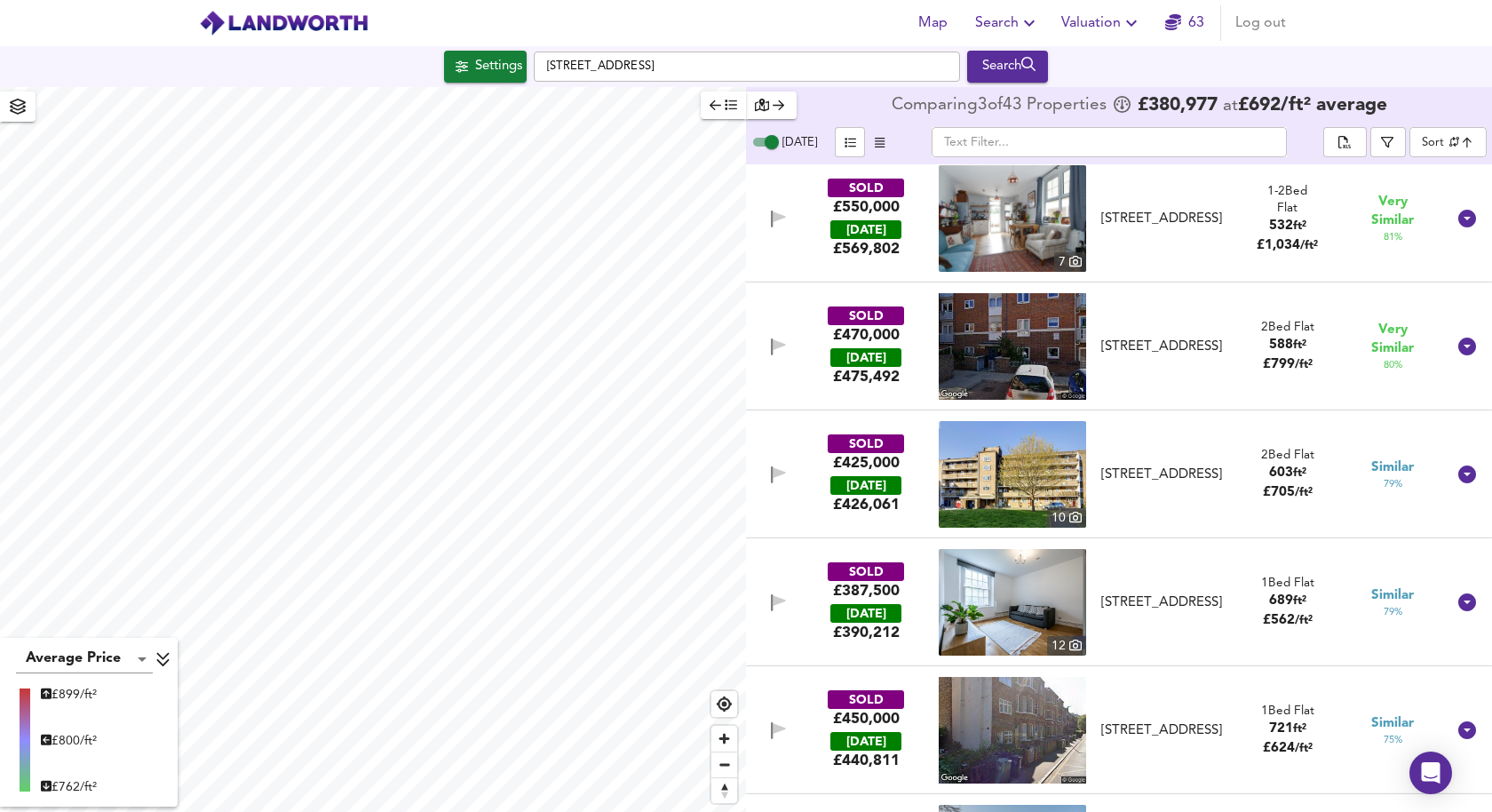
scroll to position [2090, 0]
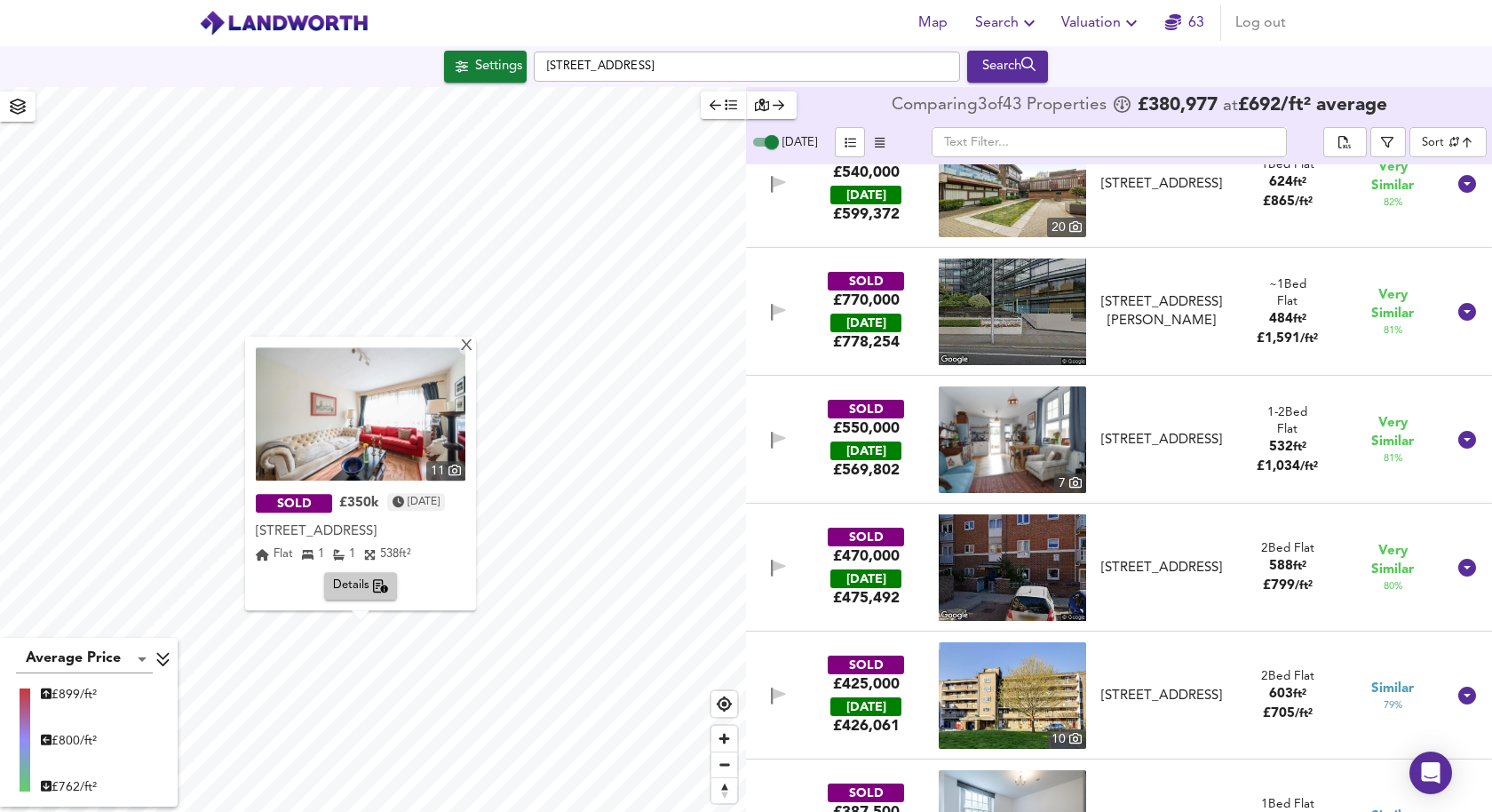
click at [476, 347] on div "11 SOLD £350k [DATE] [STREET_ADDRESS][GEOGRAPHIC_DATA][STREET_ADDRESS] Flat 1 1…" at bounding box center [360, 473] width 231 height 273
click at [474, 347] on div "X" at bounding box center [467, 347] width 15 height 17
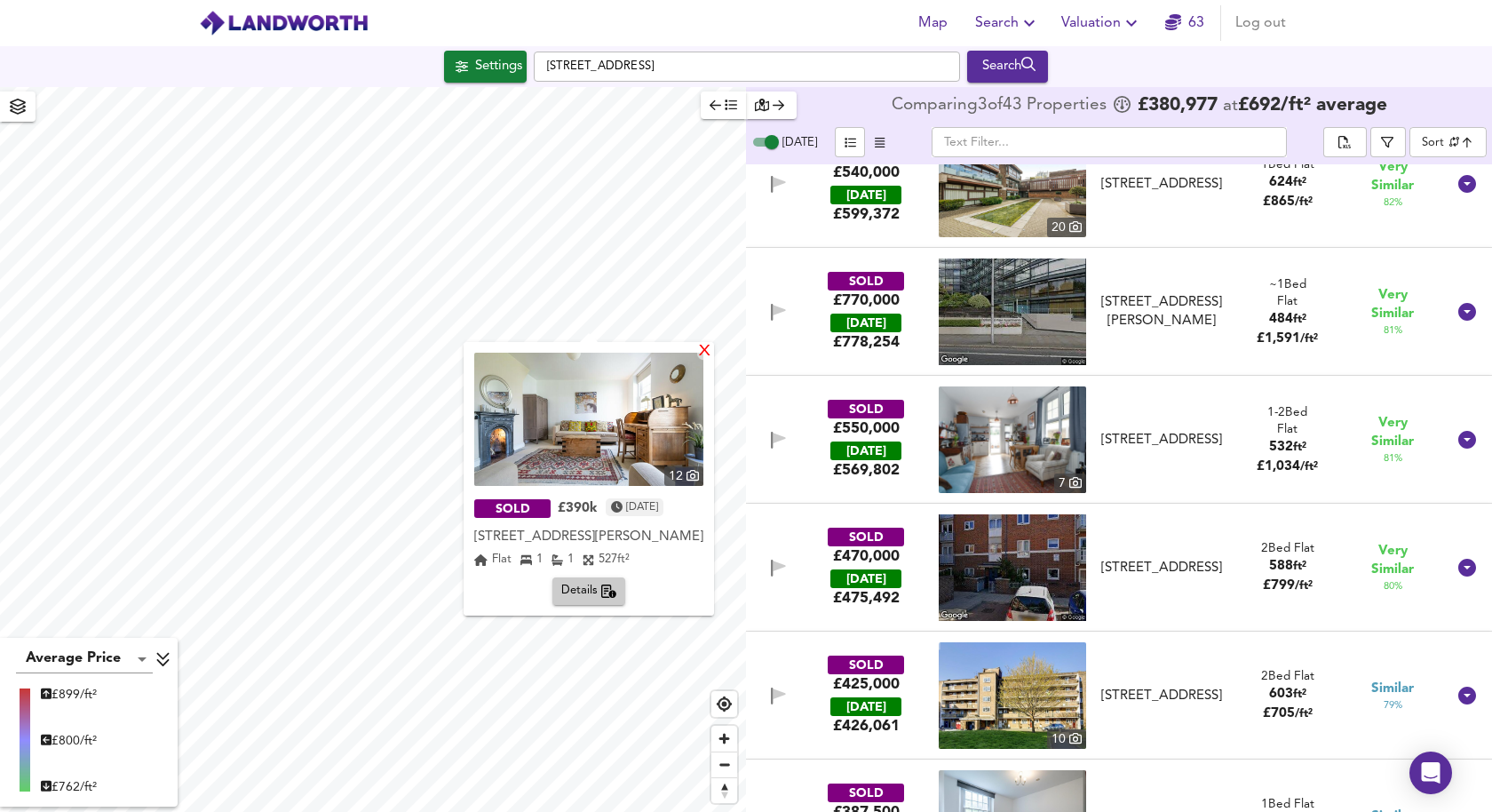
click at [712, 351] on div "X" at bounding box center [705, 352] width 15 height 17
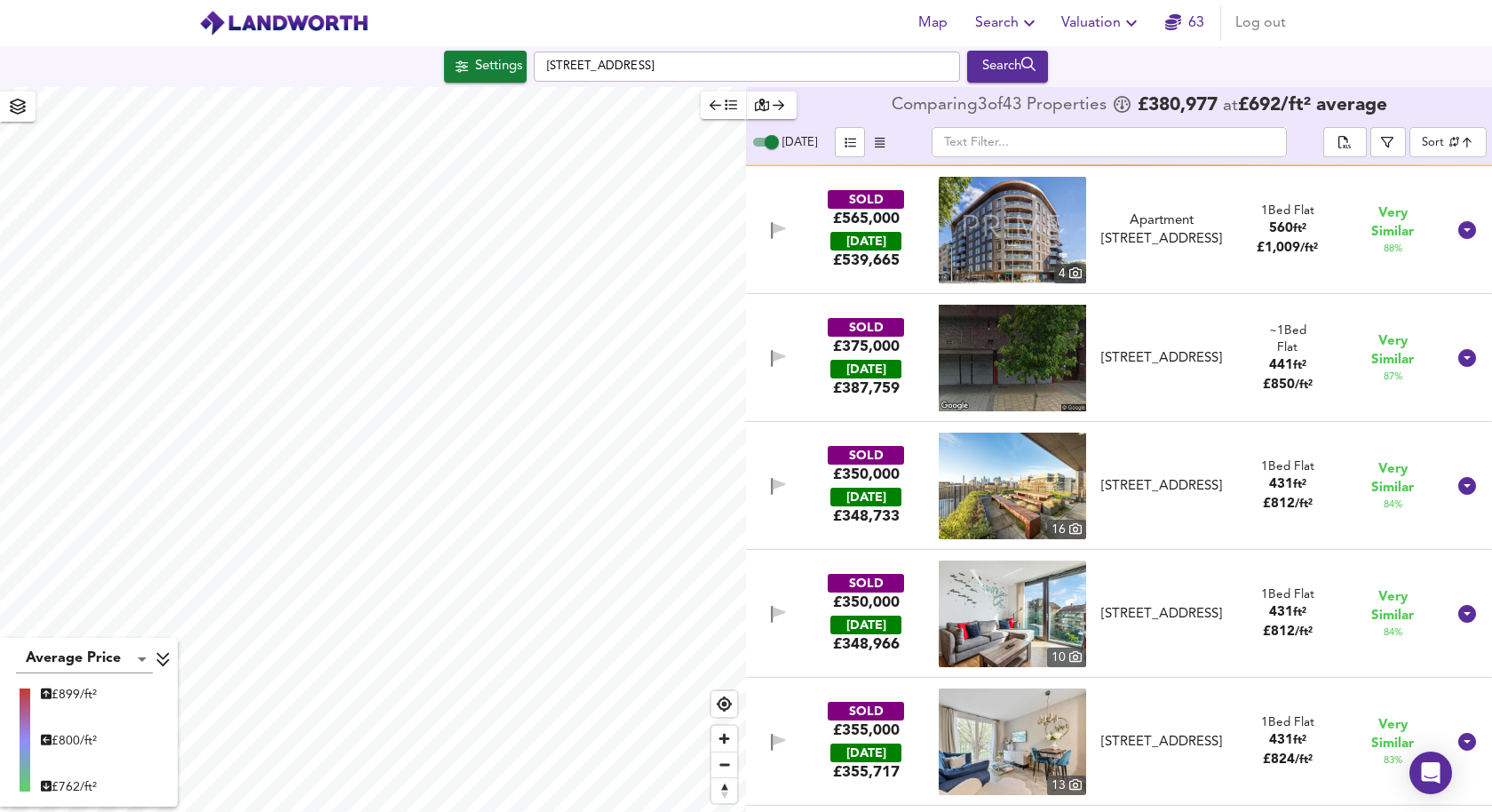
scroll to position [1155, 0]
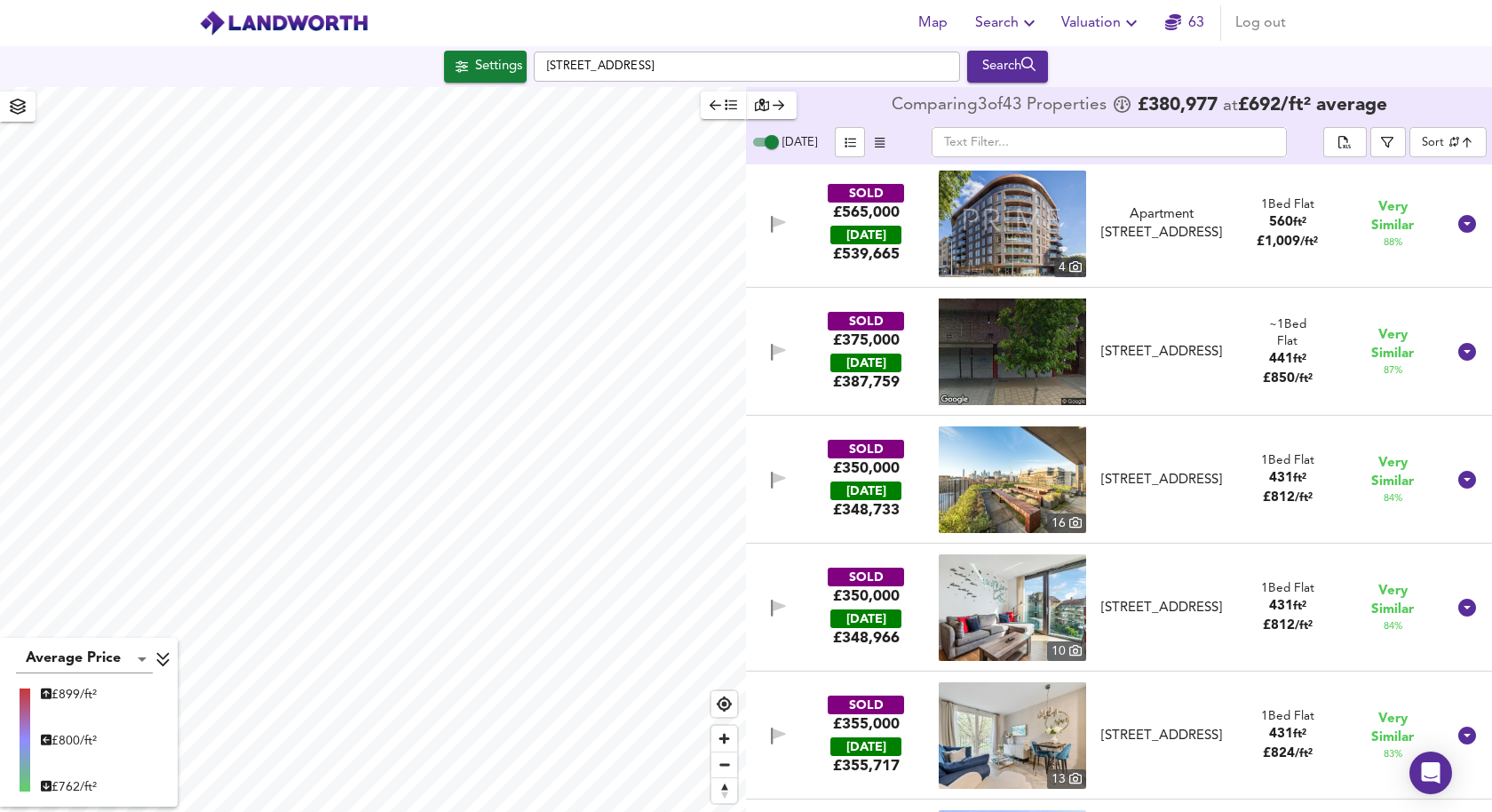
click at [998, 501] on img at bounding box center [1012, 479] width 147 height 107
